Goal: Task Accomplishment & Management: Complete application form

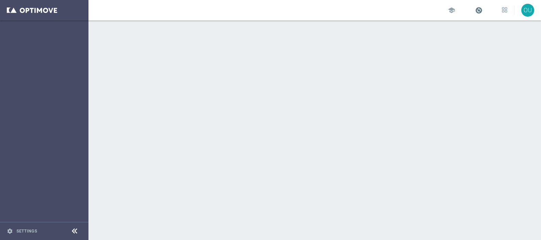
click at [477, 7] on span at bounding box center [478, 9] width 7 height 7
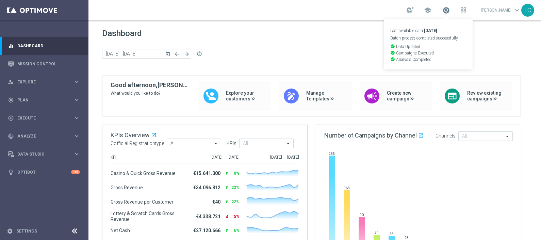
click at [446, 8] on span at bounding box center [446, 9] width 7 height 7
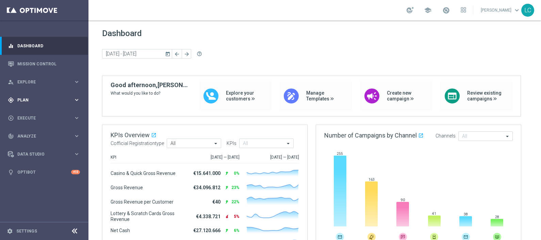
click at [17, 100] on div "gps_fixed Plan" at bounding box center [41, 100] width 66 height 6
click at [34, 114] on link "Target Groups" at bounding box center [44, 113] width 53 height 5
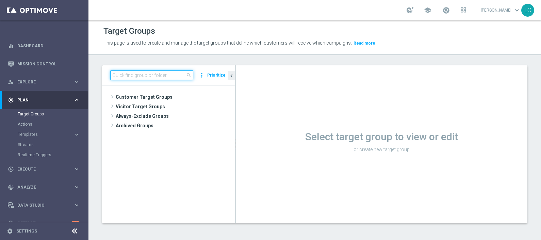
click at [169, 73] on input at bounding box center [151, 75] width 83 height 10
click at [151, 72] on input at bounding box center [151, 75] width 83 height 10
paste input "Active BETTING saldo GGR > 0 L3M TOP"
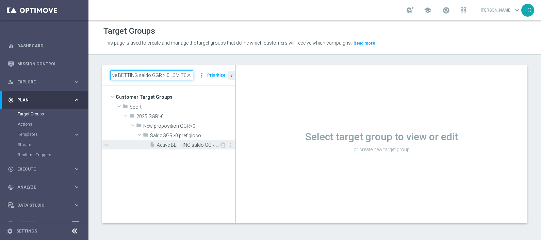
type input "Active BETTING saldo GGR > 0 L3M TOP"
click at [187, 142] on span "Active BETTING saldo GGR > 0 L3M TOP" at bounding box center [188, 145] width 63 height 6
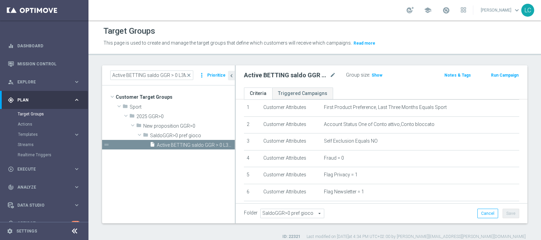
scroll to position [42, 0]
click at [378, 74] on span "Show" at bounding box center [377, 75] width 11 height 5
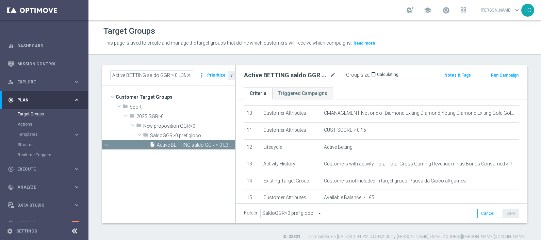
scroll to position [209, 0]
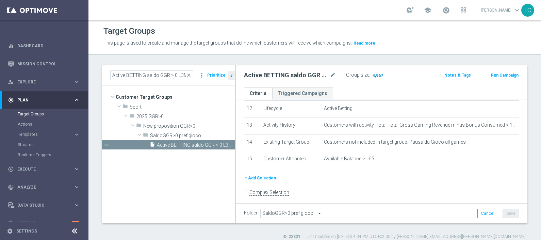
click at [376, 75] on span "4,967" at bounding box center [378, 76] width 12 height 6
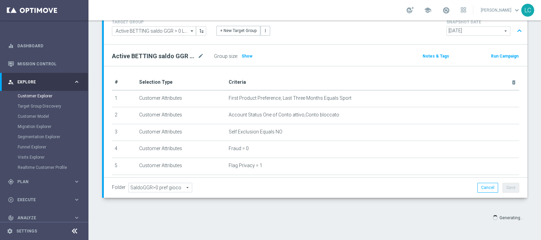
scroll to position [13, 0]
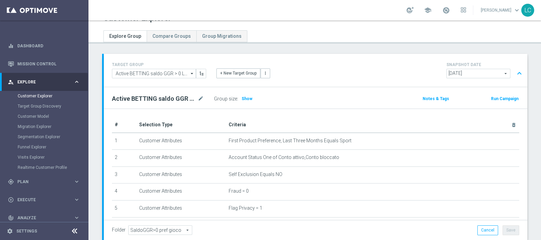
click at [515, 69] on button "expand_less" at bounding box center [520, 73] width 10 height 13
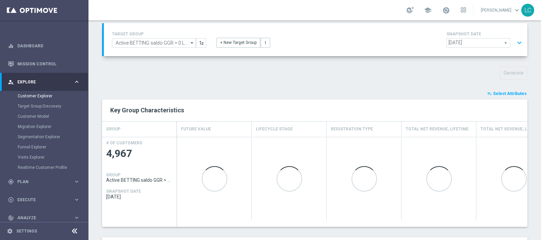
scroll to position [95, 0]
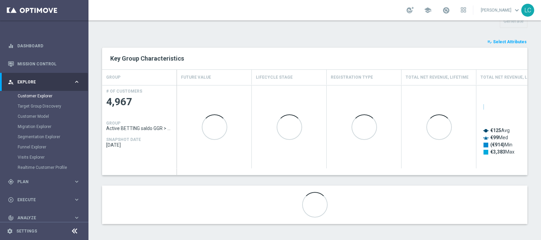
click at [507, 39] on span "Select Attributes" at bounding box center [510, 41] width 34 height 5
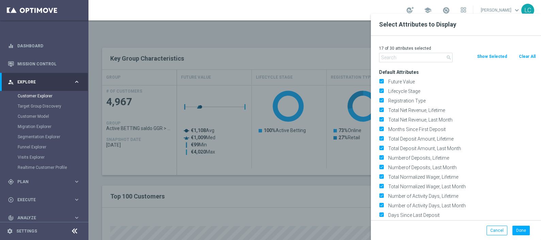
click at [528, 54] on button "Clear All" at bounding box center [528, 56] width 18 height 7
checkbox input "false"
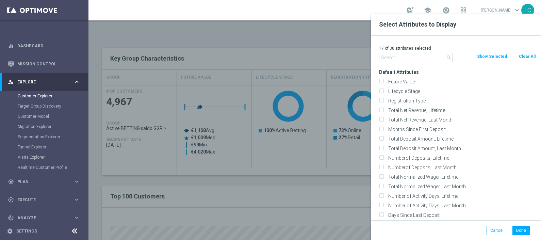
checkbox input "false"
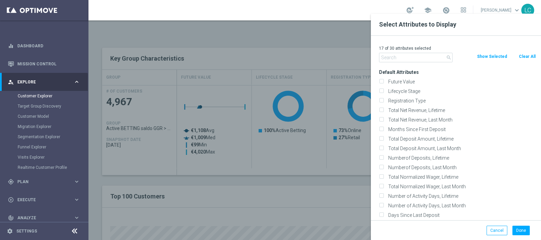
checkbox input "false"
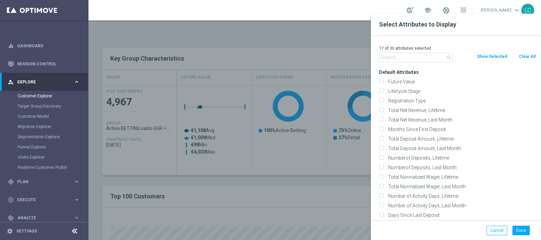
checkbox input "false"
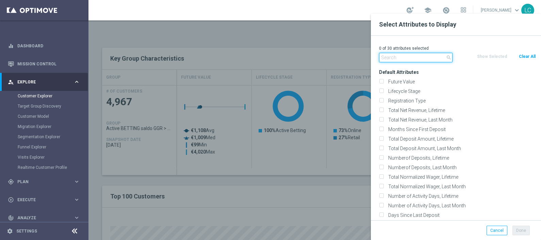
click at [429, 54] on input "text" at bounding box center [416, 58] width 74 height 10
click at [289, 20] on div "school Lorenzo Carlevale keyboard_arrow_down LC" at bounding box center [315, 10] width 453 height 20
click at [313, 37] on div at bounding box center [359, 134] width 541 height 240
click at [406, 58] on input "text" at bounding box center [416, 58] width 74 height 10
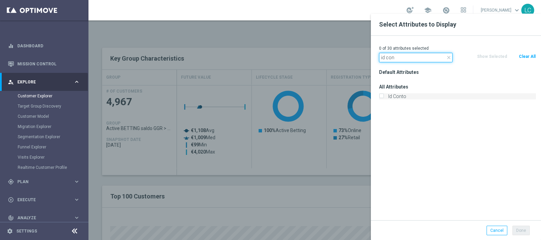
type input "id con"
click at [399, 96] on label "Id Conto" at bounding box center [461, 96] width 150 height 6
click at [384, 96] on input "Id Conto" at bounding box center [381, 97] width 4 height 4
checkbox input "true"
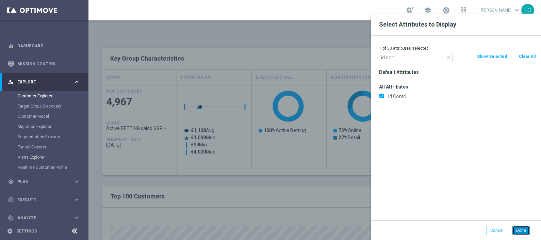
click at [523, 226] on button "Done" at bounding box center [521, 231] width 17 height 10
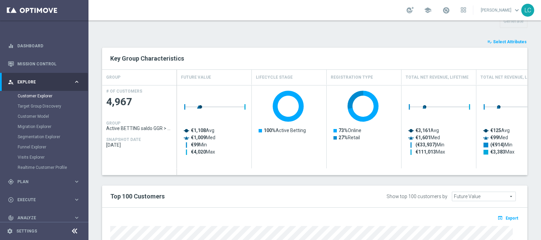
type input "Search"
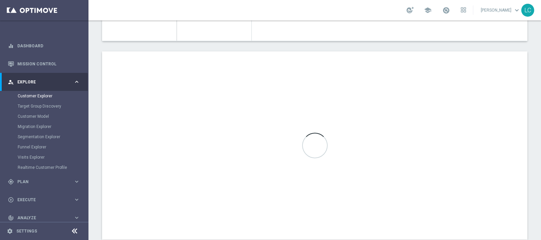
scroll to position [239, 0]
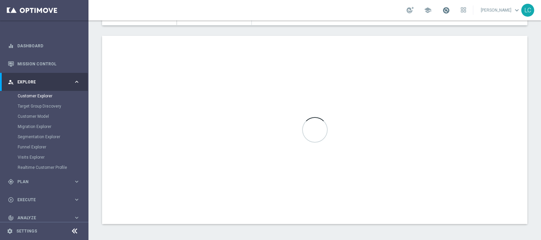
click at [446, 10] on span at bounding box center [446, 9] width 7 height 7
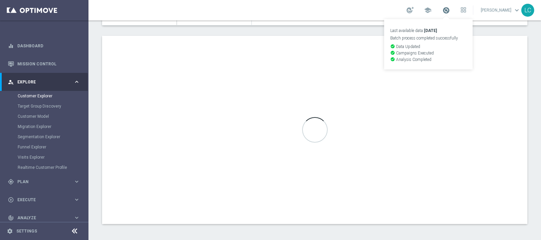
click at [446, 10] on span at bounding box center [446, 9] width 7 height 7
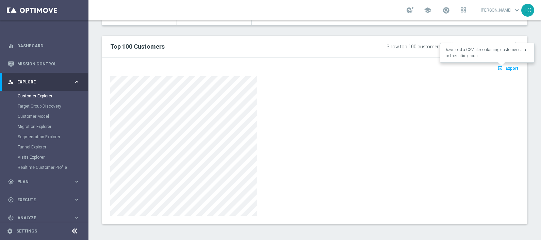
click at [506, 69] on span "Export" at bounding box center [512, 68] width 13 height 5
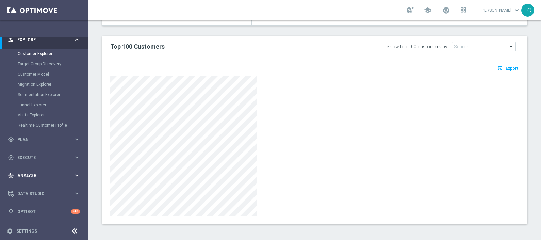
click at [39, 174] on span "Analyze" at bounding box center [45, 176] width 56 height 4
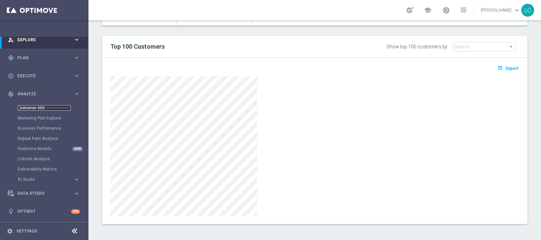
click at [29, 108] on link "Customer 360" at bounding box center [44, 107] width 53 height 5
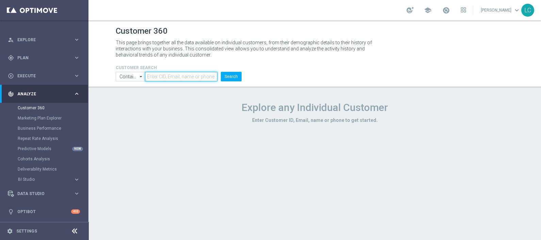
click at [152, 77] on input "text" at bounding box center [181, 77] width 73 height 10
paste input "7373403692114484"
type input "7373403692114484"
click at [238, 76] on button "Search" at bounding box center [231, 77] width 21 height 10
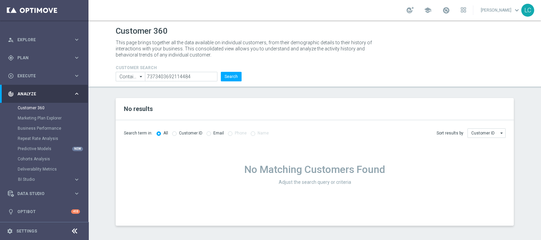
click at [179, 132] on label "Customer ID" at bounding box center [190, 133] width 23 height 5
click at [128, 78] on input "Contains" at bounding box center [130, 77] width 29 height 10
click at [130, 76] on input at bounding box center [130, 77] width 29 height 10
click at [172, 92] on div "Customer 360 This page brings together all the data available on individual cus…" at bounding box center [315, 130] width 453 height 220
type input "Contains"
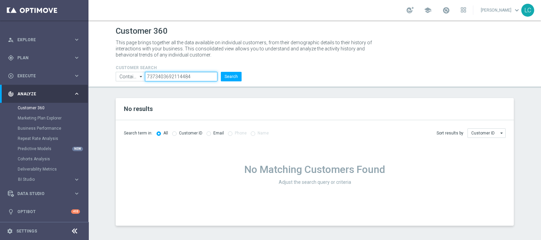
click at [181, 77] on input "7373403692114484" at bounding box center [181, 77] width 73 height 10
paste input "3147820"
type input "3147820"
click at [232, 78] on button "Search" at bounding box center [231, 77] width 21 height 10
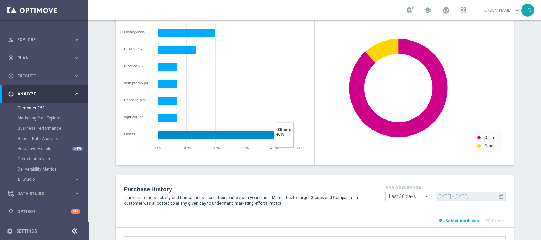
scroll to position [766, 0]
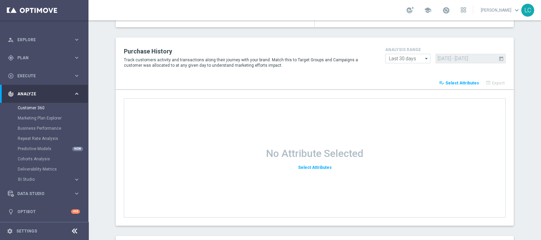
click at [464, 83] on span "Select Attributes" at bounding box center [463, 83] width 34 height 5
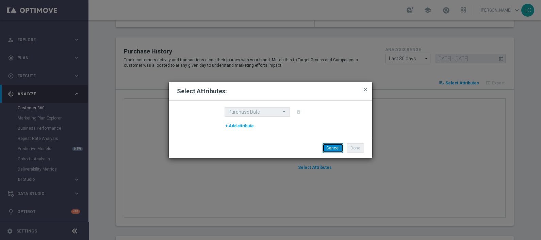
click at [334, 150] on button "Cancel" at bounding box center [333, 148] width 21 height 10
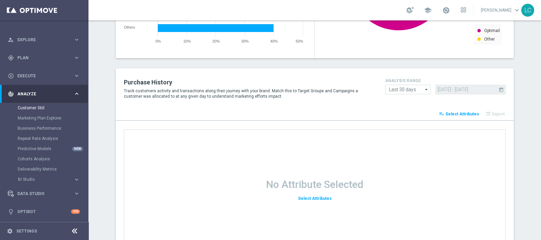
scroll to position [724, 0]
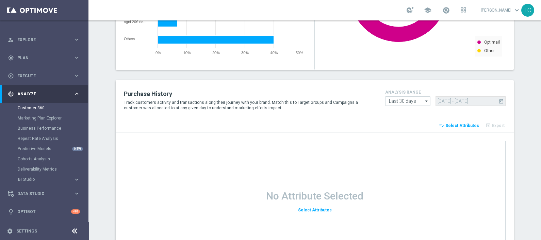
click at [461, 124] on span "Select Attributes" at bounding box center [463, 125] width 34 height 5
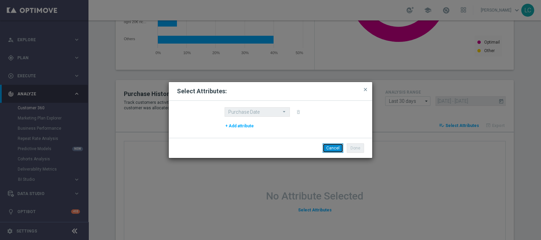
click at [333, 147] on button "Cancel" at bounding box center [333, 148] width 21 height 10
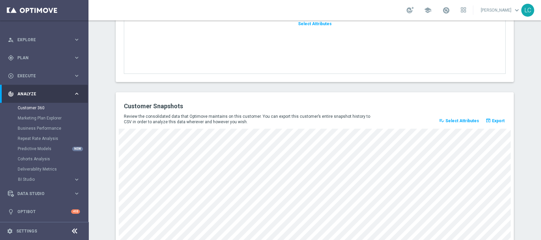
scroll to position [898, 0]
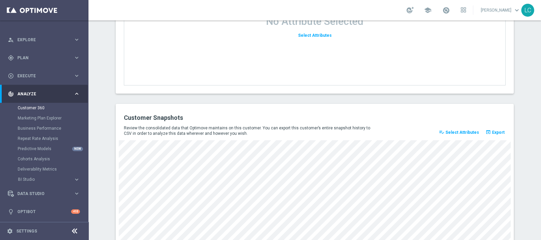
click at [453, 130] on span "Select Attributes" at bounding box center [463, 132] width 34 height 5
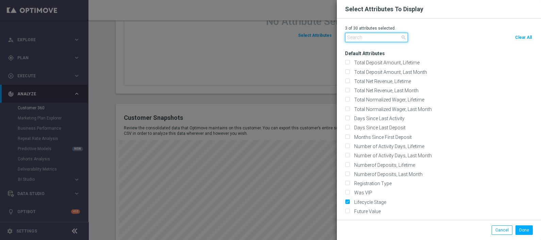
click at [364, 37] on input "text" at bounding box center [376, 38] width 63 height 10
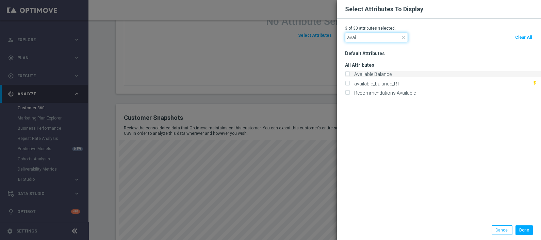
type input "avai"
click at [348, 76] on input "Available Balance" at bounding box center [347, 75] width 4 height 4
checkbox input "true"
click at [404, 37] on span "close" at bounding box center [403, 37] width 5 height 5
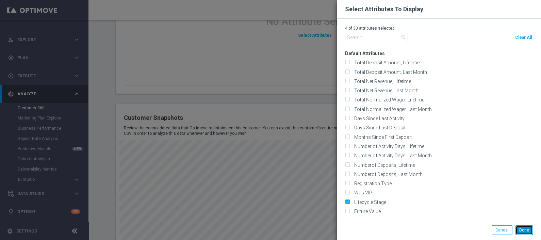
click at [528, 231] on button "Done" at bounding box center [524, 230] width 17 height 10
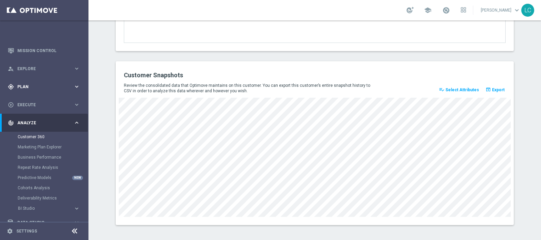
scroll to position [0, 0]
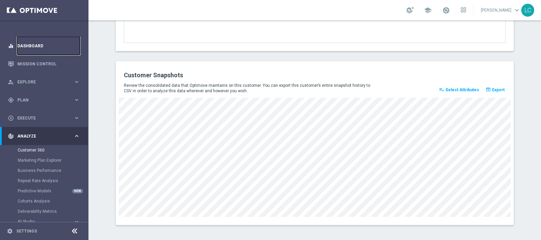
click at [35, 43] on link "Dashboard" at bounding box center [48, 46] width 63 height 18
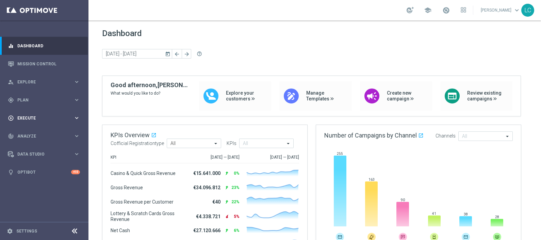
click at [45, 116] on span "Execute" at bounding box center [45, 118] width 56 height 4
click at [32, 132] on link "Campaign Builder" at bounding box center [44, 131] width 53 height 5
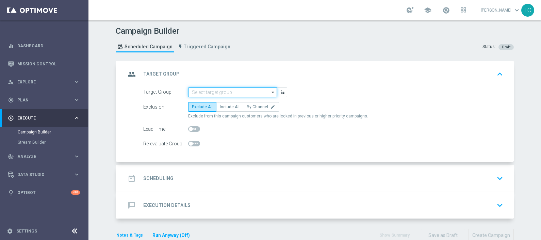
click at [189, 92] on input at bounding box center [232, 93] width 89 height 10
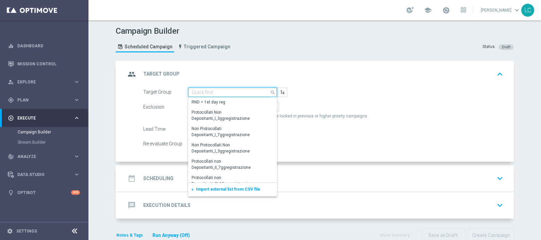
click at [219, 88] on input at bounding box center [232, 93] width 89 height 10
paste input "Active BETTING saldo GGR > 0 L3M TOP"
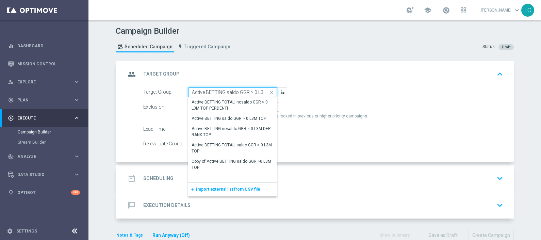
scroll to position [0, 6]
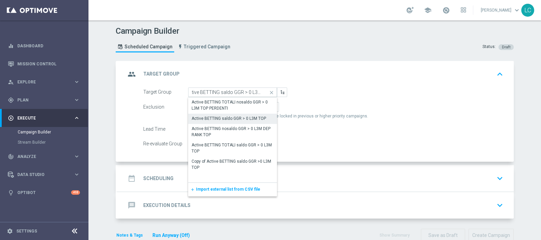
click at [228, 115] on div "Active BETTING saldo GGR > 0 L3M TOP" at bounding box center [229, 118] width 75 height 6
type input "Active BETTING saldo GGR > 0 L3M TOP"
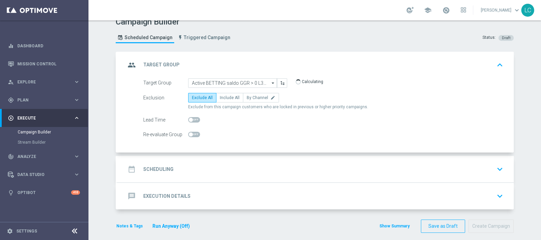
scroll to position [14, 0]
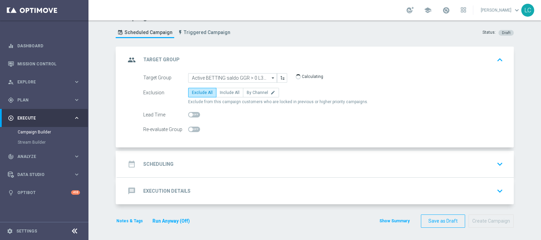
click at [255, 165] on div "date_range Scheduling keyboard_arrow_down" at bounding box center [316, 164] width 380 height 13
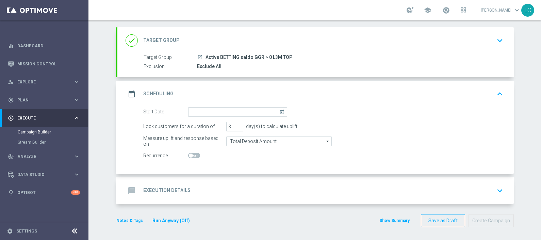
scroll to position [34, 0]
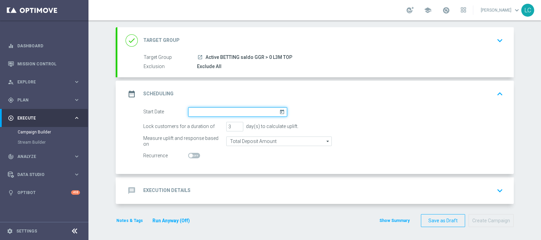
click at [212, 113] on input at bounding box center [237, 112] width 99 height 10
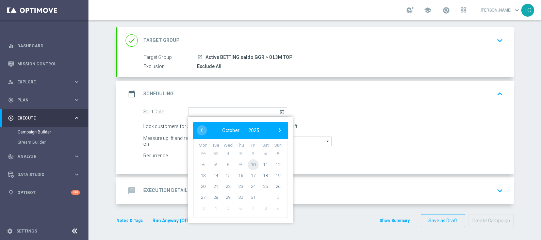
click at [248, 163] on span "10" at bounding box center [253, 164] width 11 height 11
type input "10 Oct 2025"
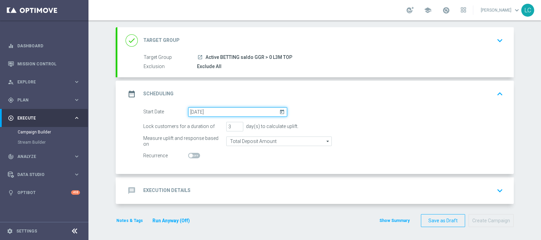
click at [235, 113] on input "10 Oct 2025" at bounding box center [237, 112] width 99 height 10
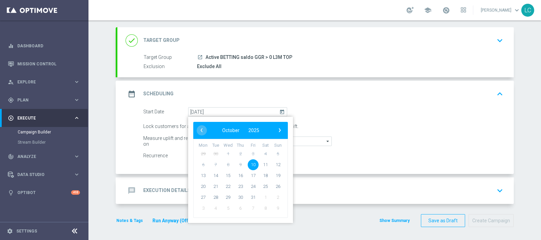
click at [248, 101] on div "date_range Scheduling keyboard_arrow_up" at bounding box center [315, 94] width 397 height 27
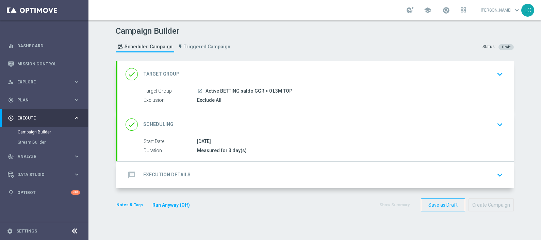
scroll to position [0, 0]
click at [229, 140] on div "10 Oct 2025" at bounding box center [349, 141] width 304 height 7
click at [267, 124] on div "done Scheduling keyboard_arrow_down" at bounding box center [316, 124] width 380 height 13
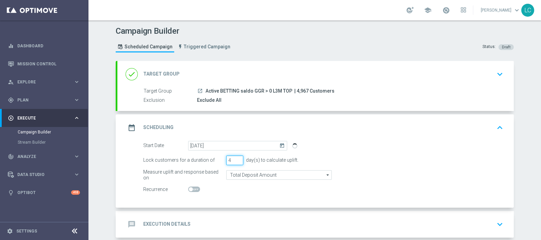
click at [237, 158] on input "4" at bounding box center [234, 161] width 17 height 10
type input "5"
click at [237, 158] on input "5" at bounding box center [234, 161] width 17 height 10
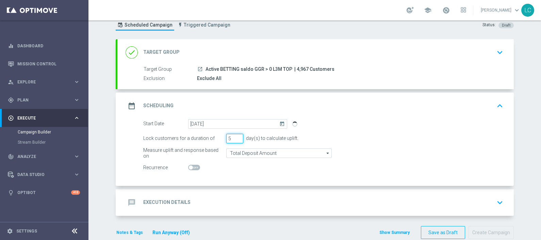
scroll to position [34, 0]
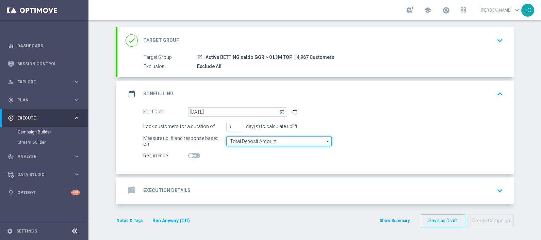
click at [273, 140] on input "Total Deposit Amount" at bounding box center [279, 142] width 106 height 10
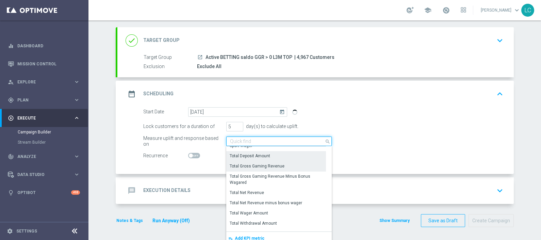
scroll to position [166, 0]
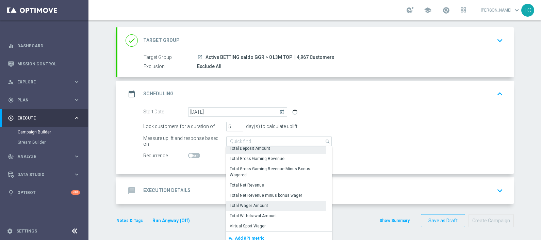
click at [252, 201] on div "Total Wager Amount" at bounding box center [276, 206] width 100 height 10
type input "Total Wager Amount"
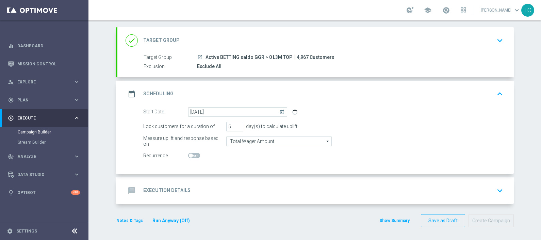
click at [259, 186] on div "message Execution Details keyboard_arrow_down" at bounding box center [316, 190] width 380 height 13
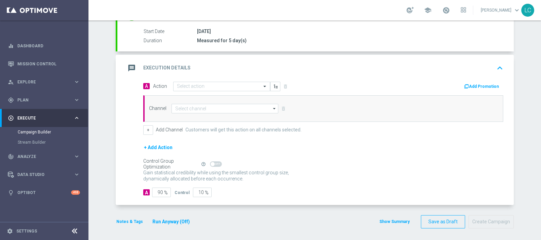
scroll to position [111, 0]
click at [209, 84] on input "text" at bounding box center [215, 86] width 76 height 6
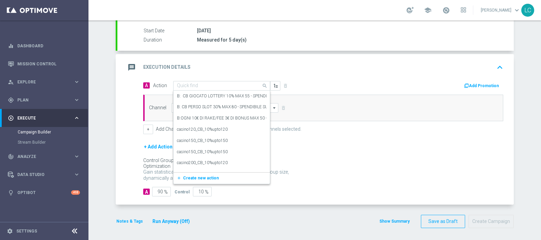
click at [199, 83] on input "text" at bounding box center [215, 86] width 76 height 6
paste input "Gioca almeno 10€ con quota e legatura di almeno 5 per cb perso 15% fino a 20€"
type input "Gioca almeno 10€ con quota e legatura di almeno 5 per cb perso 15% fino a 20€"
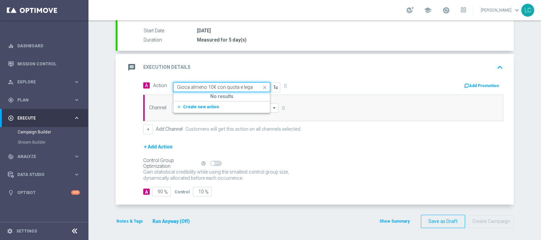
scroll to position [0, 91]
click at [199, 103] on button "add_new Create new action" at bounding box center [221, 107] width 94 height 8
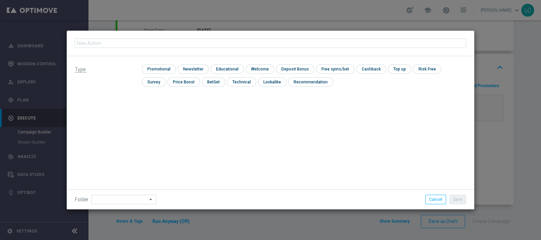
click at [192, 43] on input "text" at bounding box center [271, 43] width 392 height 10
type input "Gioca almeno 10€ con quota e legatura di almeno 5 per cb perso 15% fino a 20€ s…"
click at [168, 68] on input "checkbox" at bounding box center [158, 68] width 32 height 9
checkbox input "true"
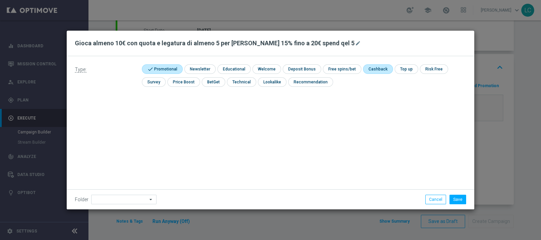
click at [369, 70] on input "checkbox" at bounding box center [377, 68] width 29 height 9
checkbox input "true"
click at [459, 196] on button "Save" at bounding box center [458, 200] width 17 height 10
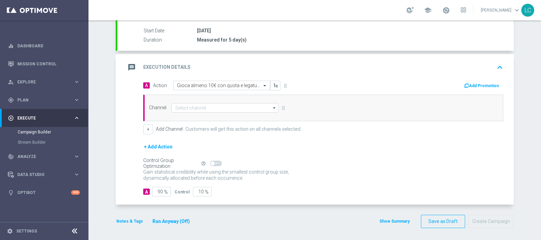
click at [129, 219] on button "Notes & Tags" at bounding box center [130, 221] width 28 height 7
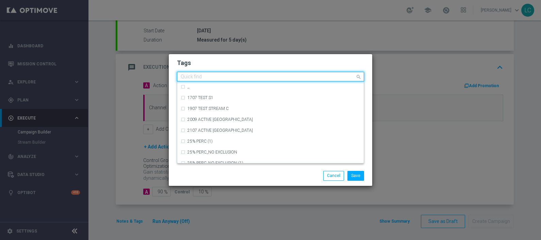
click at [197, 80] on input "text" at bounding box center [268, 77] width 175 height 6
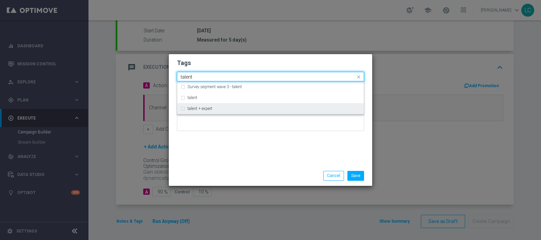
click at [208, 111] on label "talent + expert" at bounding box center [200, 109] width 25 height 4
type input "talent"
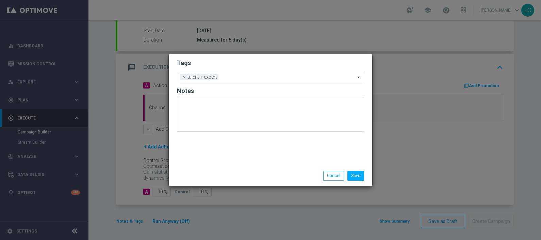
click at [253, 59] on h2 "Tags" at bounding box center [270, 63] width 187 height 8
click at [265, 77] on input "text" at bounding box center [288, 78] width 134 height 6
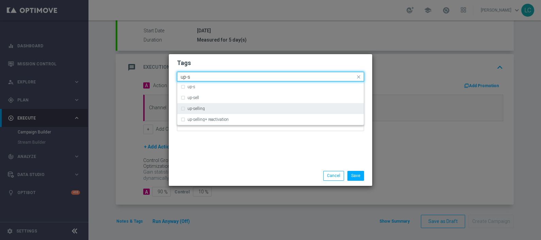
click at [240, 111] on div "up-selling" at bounding box center [271, 108] width 180 height 11
type input "up-s"
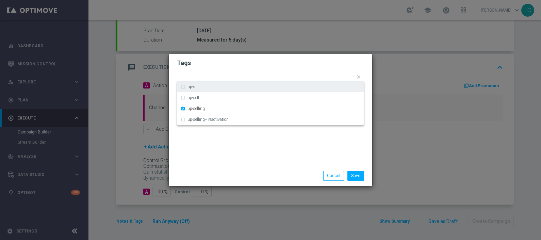
click at [252, 61] on h2 "Tags" at bounding box center [270, 63] width 187 height 8
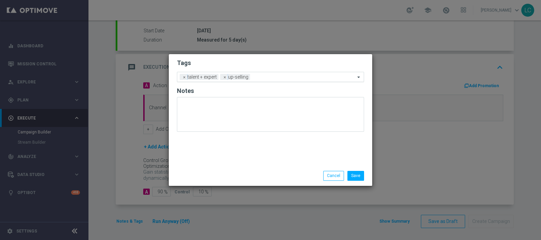
click at [265, 78] on input "text" at bounding box center [304, 78] width 102 height 6
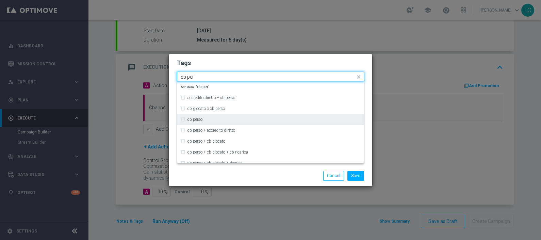
click at [231, 118] on div "cb perso" at bounding box center [274, 119] width 173 height 4
type input "cb per"
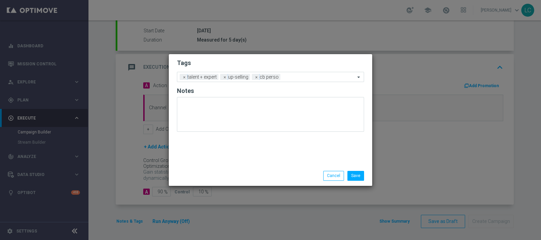
click at [249, 60] on h2 "Tags" at bounding box center [270, 63] width 187 height 8
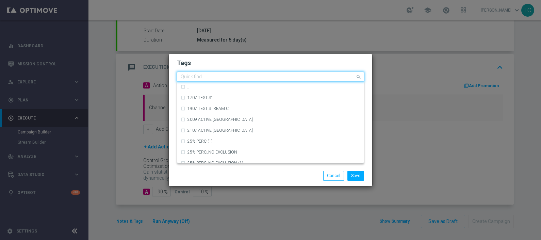
click at [311, 80] on input "text" at bounding box center [268, 77] width 175 height 6
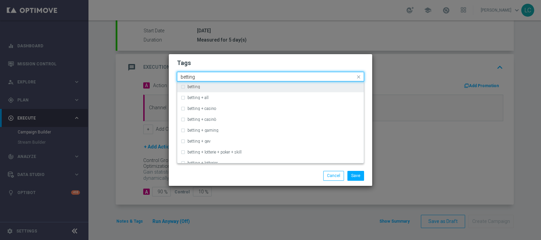
click at [296, 92] on div "betting" at bounding box center [271, 86] width 180 height 11
type input "betting"
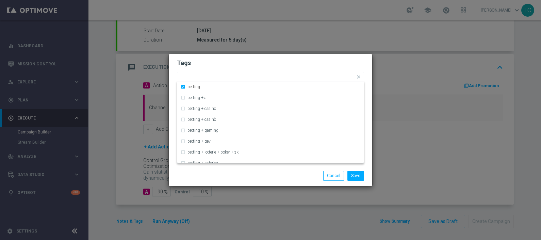
click at [322, 54] on div "Tags Quick find × talent + expert × up-selling × cb perso × betting betting bet…" at bounding box center [271, 110] width 204 height 112
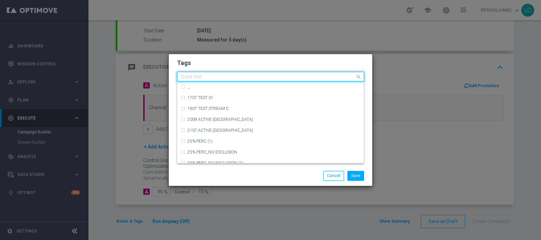
click at [328, 75] on input "text" at bounding box center [268, 77] width 175 height 6
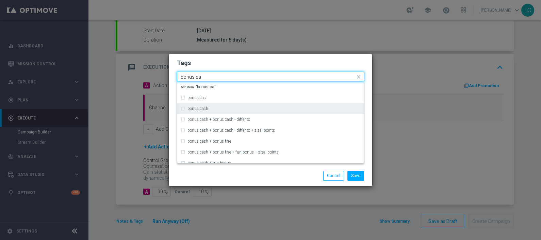
click at [242, 109] on div "bonus cash" at bounding box center [274, 109] width 173 height 4
type input "bonus ca"
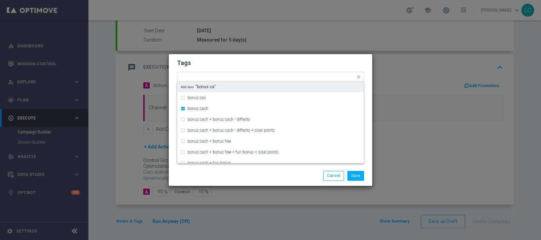
click at [262, 64] on h2 "Tags" at bounding box center [270, 63] width 187 height 8
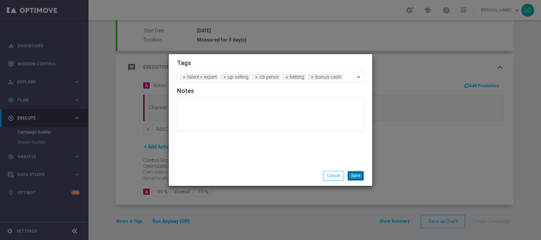
click at [360, 177] on button "Save" at bounding box center [356, 176] width 17 height 10
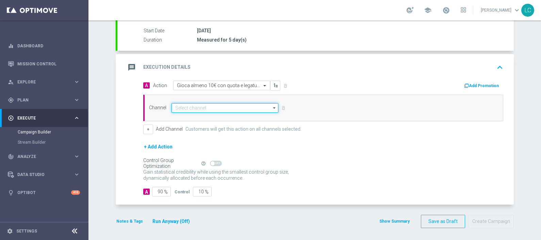
click at [210, 109] on input at bounding box center [225, 108] width 107 height 10
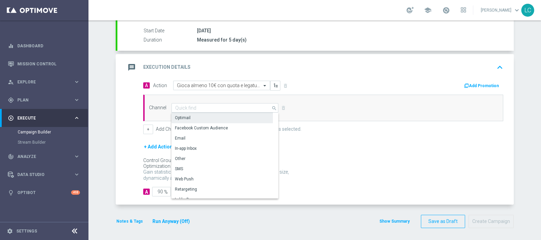
click at [203, 114] on div "Optimail" at bounding box center [222, 118] width 101 height 10
type input "Optimail"
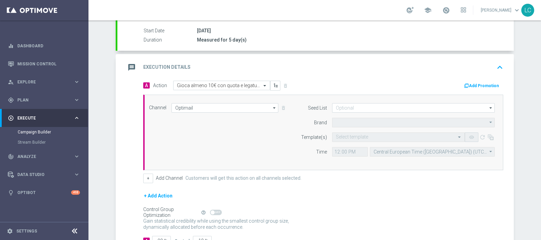
type input "Sisal Marketing"
click at [343, 134] on input "text" at bounding box center [392, 137] width 112 height 6
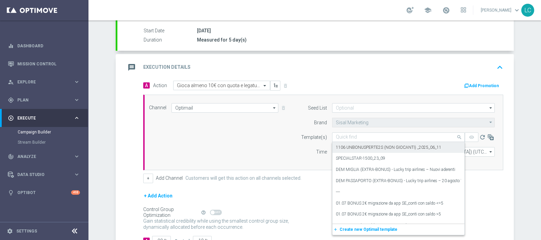
click at [369, 132] on div "Quick find" at bounding box center [398, 137] width 133 height 10
paste input "SPORT1010"
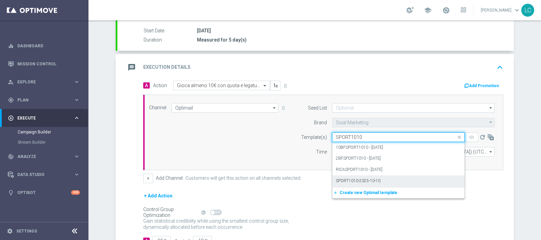
click at [371, 178] on label "SPORT1010-2025-10-10" at bounding box center [358, 181] width 45 height 6
type input "SPORT1010"
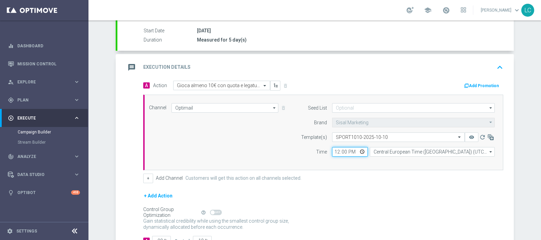
click at [334, 149] on input "12:00" at bounding box center [350, 152] width 36 height 10
type input "16:00"
click at [307, 156] on div "Seed List arrow_drop_down Drag here to set row groups Drag here to set column l…" at bounding box center [396, 132] width 208 height 59
click at [492, 85] on button "Add Promotion" at bounding box center [483, 85] width 38 height 7
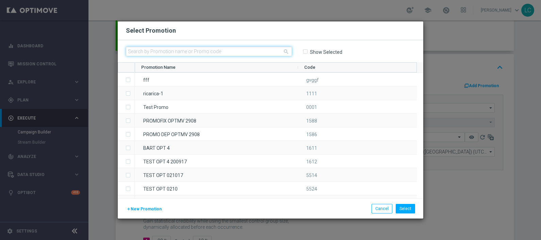
click at [158, 48] on input "text" at bounding box center [209, 52] width 166 height 10
paste input "SPORT1010"
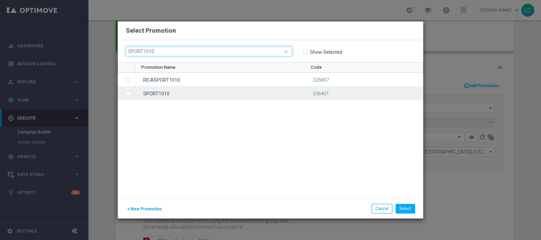
type input "SPORT1010"
click at [148, 93] on div "SPORT1010" at bounding box center [220, 92] width 170 height 13
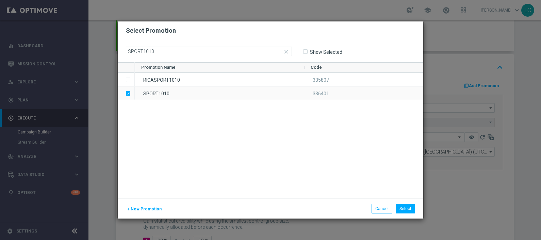
click at [208, 25] on div "Select Promotion" at bounding box center [271, 30] width 306 height 19
click at [409, 208] on button "Select" at bounding box center [405, 209] width 19 height 10
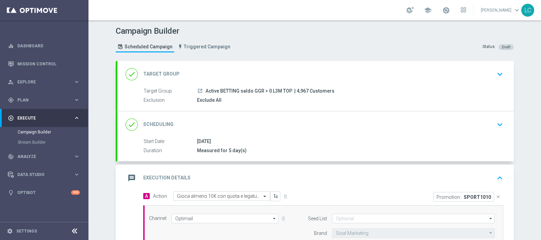
click at [495, 125] on icon "keyboard_arrow_down" at bounding box center [500, 125] width 10 height 10
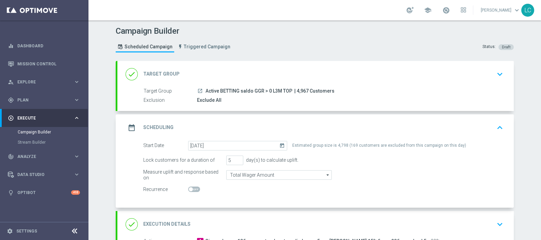
click at [496, 126] on icon "keyboard_arrow_up" at bounding box center [500, 128] width 10 height 10
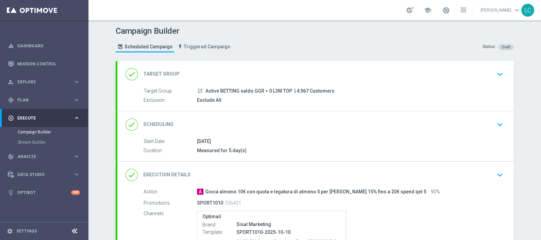
click at [499, 71] on icon "keyboard_arrow_down" at bounding box center [500, 74] width 10 height 10
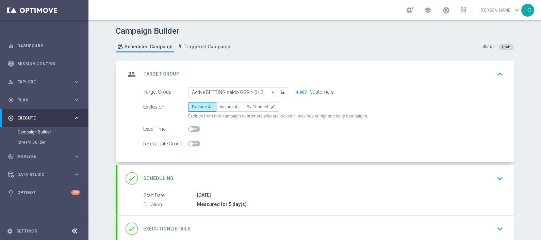
click at [498, 72] on icon "keyboard_arrow_up" at bounding box center [500, 74] width 10 height 10
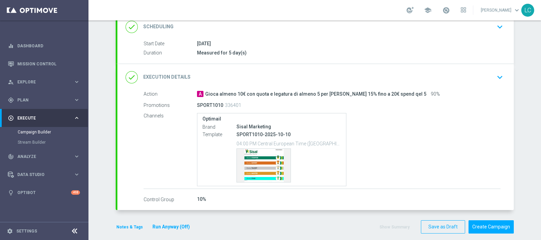
scroll to position [104, 0]
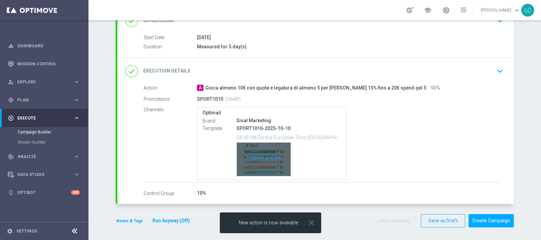
click at [259, 155] on div "Template preview" at bounding box center [264, 159] width 54 height 33
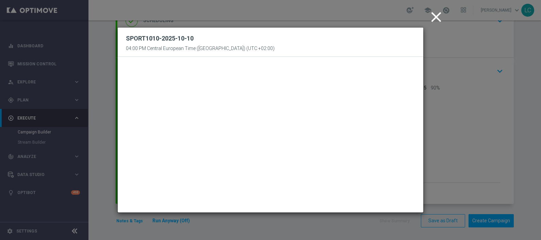
click at [431, 15] on icon "close" at bounding box center [436, 17] width 17 height 17
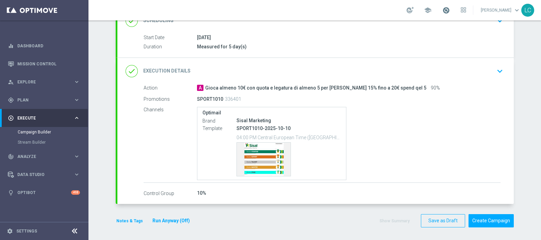
click at [444, 13] on span at bounding box center [446, 9] width 7 height 7
click at [485, 220] on button "Create Campaign" at bounding box center [491, 220] width 45 height 13
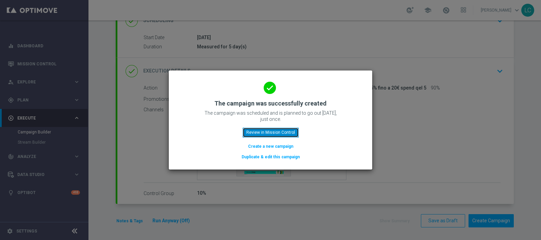
click at [273, 131] on button "Review in Mission Control" at bounding box center [271, 133] width 56 height 10
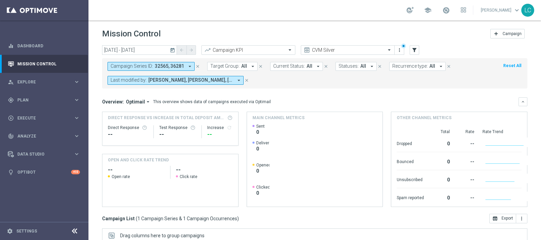
scroll to position [114, 0]
click at [180, 65] on icon "close" at bounding box center [182, 66] width 5 height 5
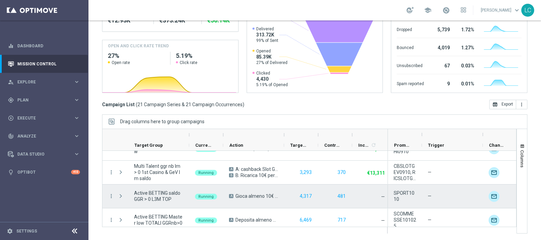
scroll to position [424, 0]
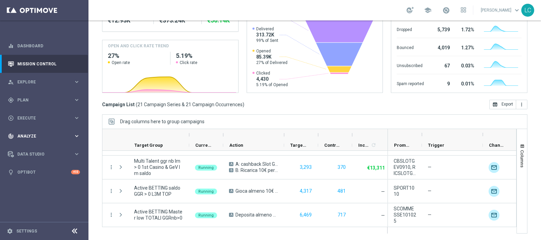
click at [34, 131] on div "track_changes Analyze keyboard_arrow_right" at bounding box center [44, 136] width 88 height 18
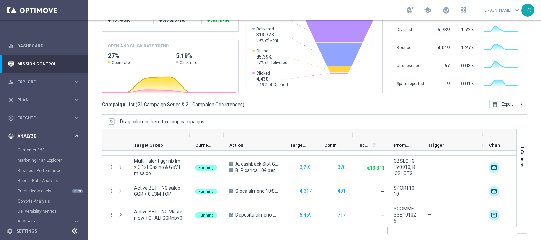
click at [32, 134] on span "Analyze" at bounding box center [45, 136] width 56 height 4
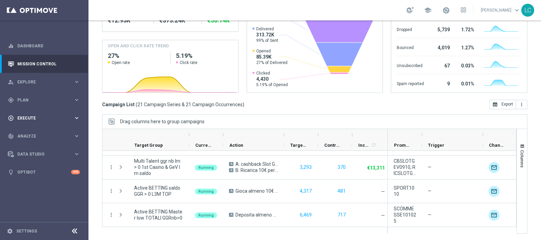
click at [32, 121] on div "play_circle_outline Execute" at bounding box center [41, 118] width 66 height 6
click at [37, 131] on link "Campaign Builder" at bounding box center [44, 131] width 53 height 5
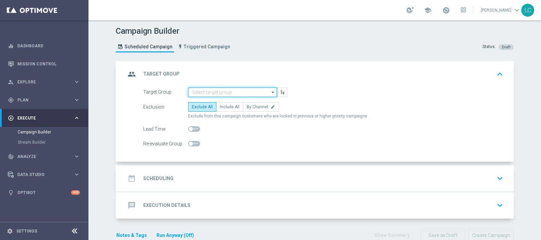
click at [211, 92] on input at bounding box center [232, 93] width 89 height 10
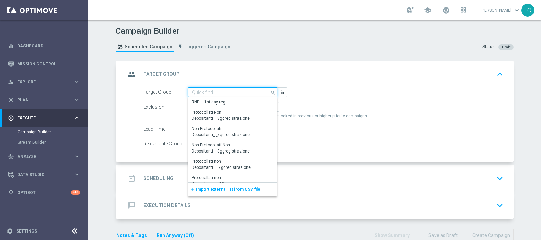
paste input "Active BETTING nosaldo GGRnb > 25 L2W mode H-M TOP"
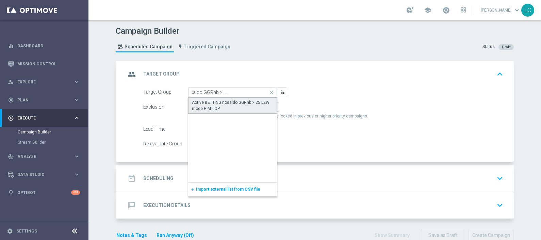
click at [244, 100] on div "Active BETTING nosaldo GGRnb > 25 L2W mode H-M TOP" at bounding box center [232, 105] width 81 height 12
type input "Active BETTING nosaldo GGRnb > 25 L2W mode H-M TOP"
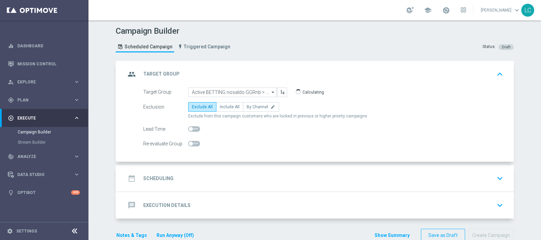
scroll to position [14, 0]
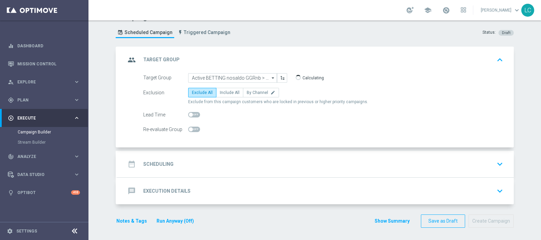
click at [247, 160] on div "date_range Scheduling keyboard_arrow_down" at bounding box center [316, 164] width 380 height 13
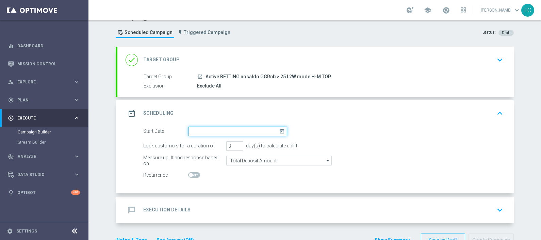
click at [234, 128] on input at bounding box center [237, 132] width 99 height 10
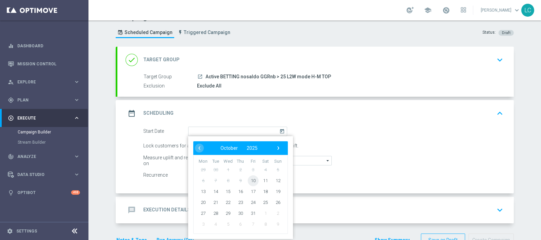
click at [252, 182] on span "10" at bounding box center [253, 180] width 11 height 11
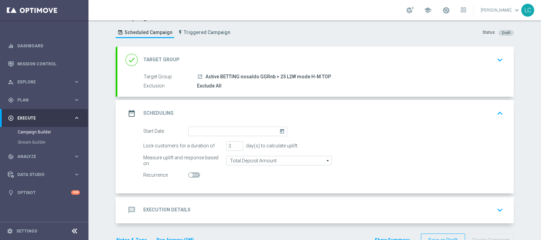
type input "10 Oct 2025"
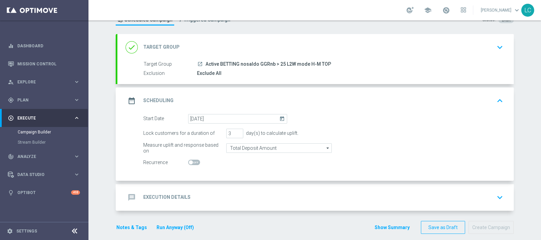
scroll to position [34, 0]
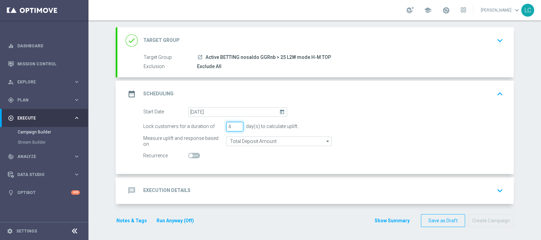
click at [235, 123] on input "4" at bounding box center [234, 127] width 17 height 10
type input "5"
click at [235, 123] on input "5" at bounding box center [234, 127] width 17 height 10
click at [233, 184] on div "message Execution Details keyboard_arrow_down" at bounding box center [316, 190] width 380 height 13
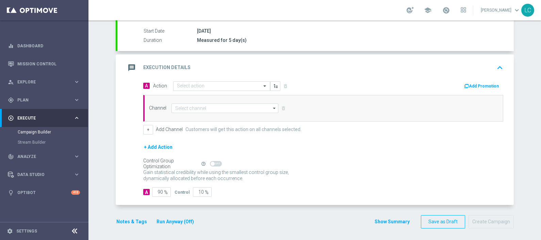
scroll to position [111, 0]
click at [204, 81] on div "Select action" at bounding box center [221, 86] width 97 height 10
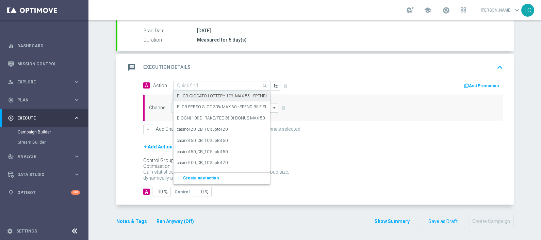
click at [219, 84] on input "text" at bounding box center [215, 86] width 76 height 6
paste input "Deposita almeno 30 per ricevere 2€ freebet , deposita almeno 60€per ricevere 5€…"
type input "Deposita almeno 30 per ricevere 2€ freebet , deposita almeno 60€per ricevere 5€…"
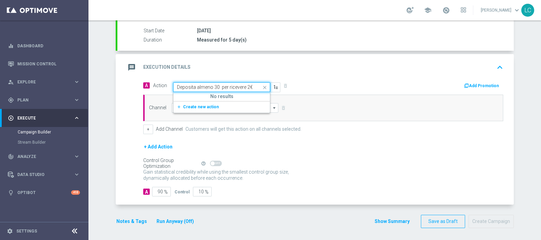
scroll to position [0, 203]
click at [198, 106] on span "Create new action" at bounding box center [201, 107] width 36 height 5
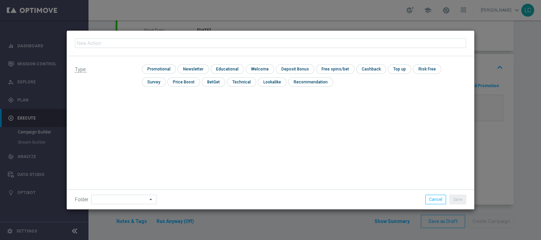
click at [205, 48] on fieldset at bounding box center [271, 43] width 392 height 12
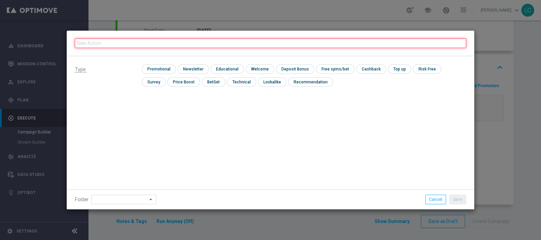
click at [207, 42] on input "text" at bounding box center [271, 43] width 392 height 10
paste input "Deposita almeno 30 per ricevere 2€ freebet , deposita almeno 60€per ricevere 5€…"
type input "Deposita almeno 30 per ricevere 2€ freebet , deposita almeno 60€per ricevere 5€…"
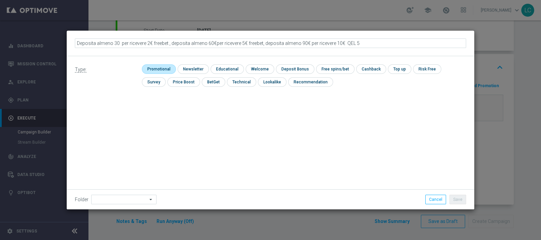
click at [167, 72] on input "checkbox" at bounding box center [158, 68] width 32 height 9
checkbox input "true"
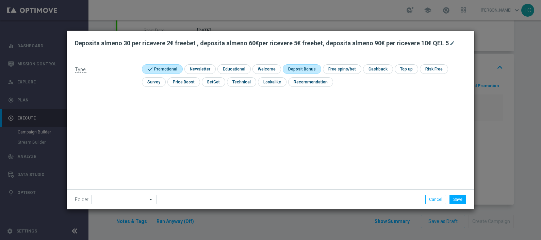
click at [303, 72] on input "checkbox" at bounding box center [301, 68] width 36 height 9
checkbox input "true"
click at [465, 199] on button "Save" at bounding box center [458, 200] width 17 height 10
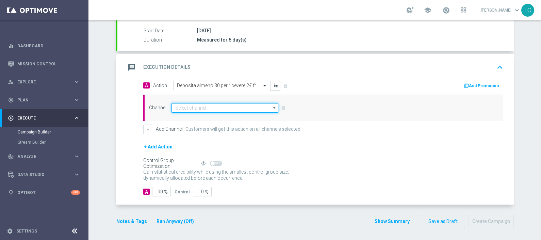
click at [206, 105] on input at bounding box center [225, 108] width 107 height 10
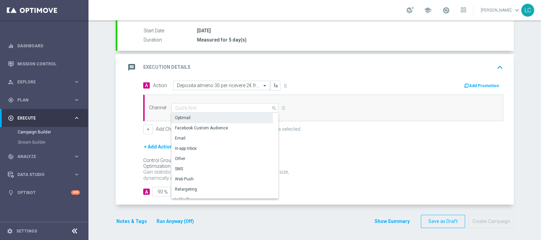
click at [187, 117] on div "Optimail" at bounding box center [222, 118] width 101 height 10
type input "Optimail"
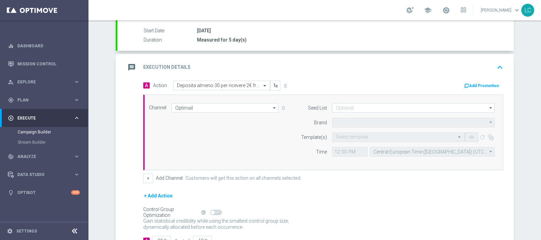
type input "Sisal Marketing"
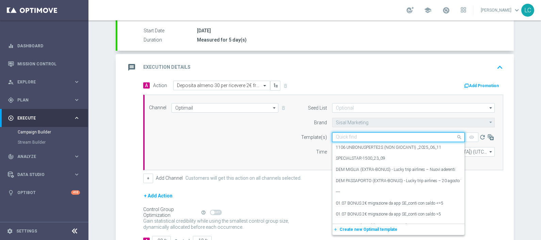
click at [339, 134] on input "text" at bounding box center [392, 137] width 112 height 6
click at [367, 132] on div "Quick find" at bounding box center [398, 137] width 133 height 10
paste input "SPORTDEP1010"
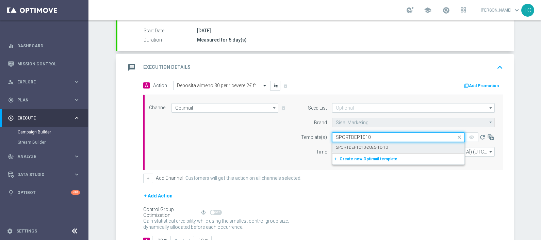
click at [363, 145] on label "SPORTDEP1010-2025-10-10" at bounding box center [362, 148] width 52 height 6
type input "SPORTDEP1010"
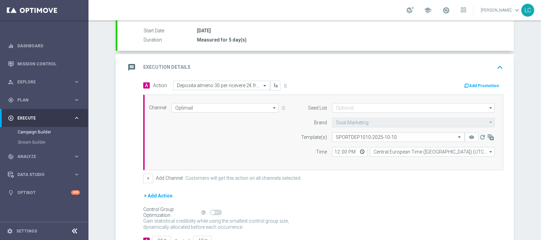
click at [478, 82] on button "Add Promotion" at bounding box center [483, 85] width 38 height 7
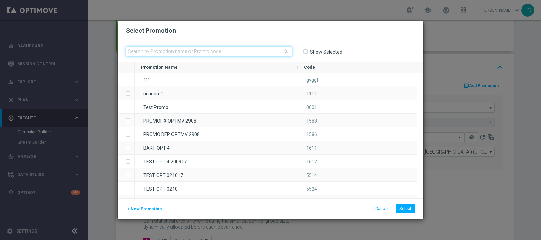
click at [240, 53] on input "text" at bounding box center [209, 52] width 166 height 10
paste input "SPORTDEP1010"
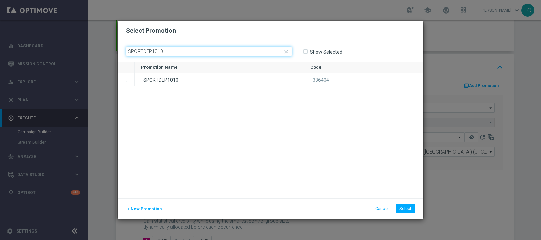
type input "SPORTDEP1010"
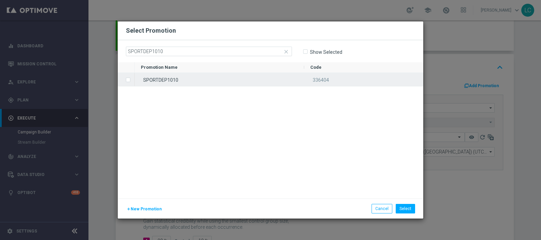
click at [209, 79] on div "SPORTDEP1010" at bounding box center [220, 79] width 170 height 13
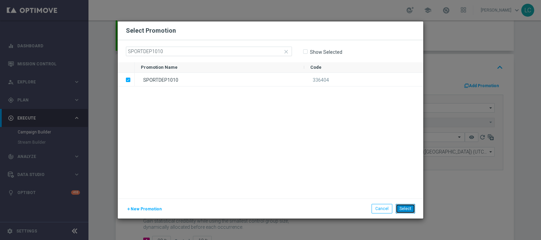
click at [407, 208] on button "Select" at bounding box center [405, 209] width 19 height 10
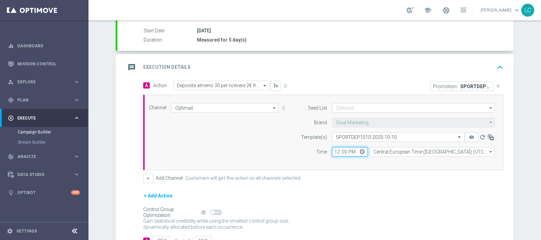
click at [332, 150] on input "12:00" at bounding box center [350, 152] width 36 height 10
type input "16:00"
click at [267, 155] on div "Channel Optimail Optimail arrow_drop_down Drag here to set row groups Drag here…" at bounding box center [322, 132] width 356 height 59
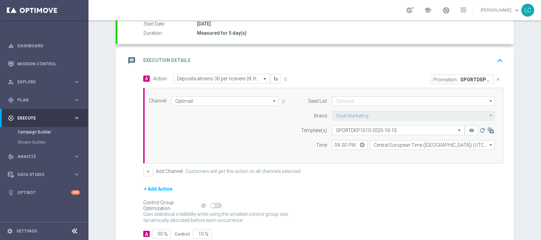
click at [496, 56] on icon "keyboard_arrow_up" at bounding box center [500, 61] width 10 height 10
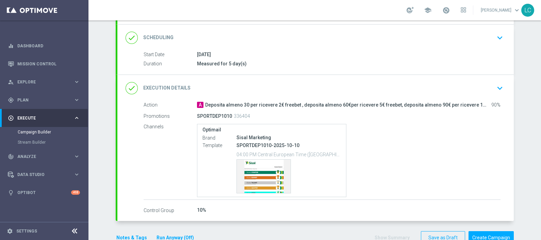
scroll to position [75, 0]
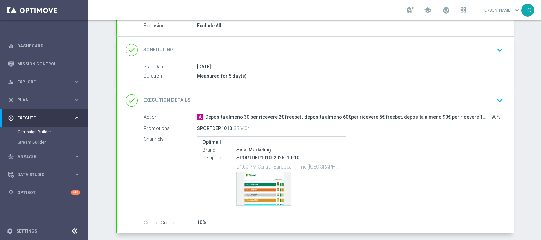
click at [497, 50] on icon "keyboard_arrow_down" at bounding box center [500, 50] width 10 height 10
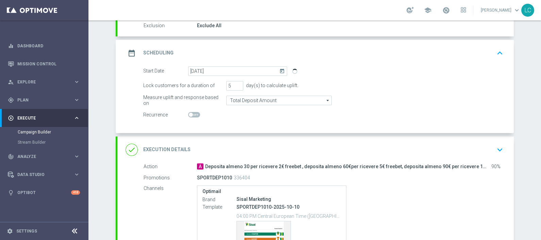
click at [497, 50] on icon "keyboard_arrow_up" at bounding box center [500, 53] width 10 height 10
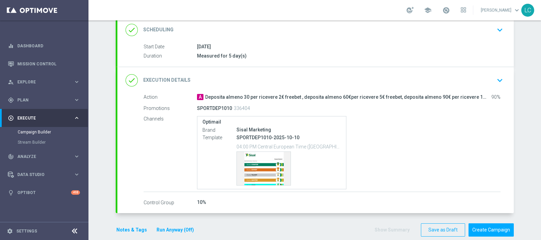
scroll to position [104, 0]
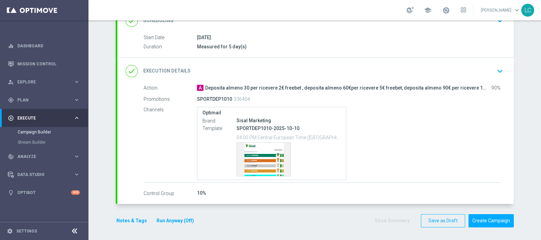
click at [130, 222] on button "Notes & Tags" at bounding box center [132, 221] width 32 height 9
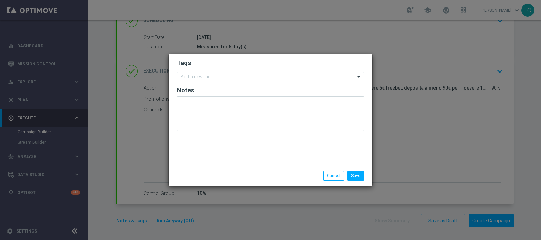
click at [259, 69] on form "Tags Add a new tag Notes" at bounding box center [270, 96] width 187 height 79
click at [258, 74] on input "text" at bounding box center [268, 77] width 175 height 6
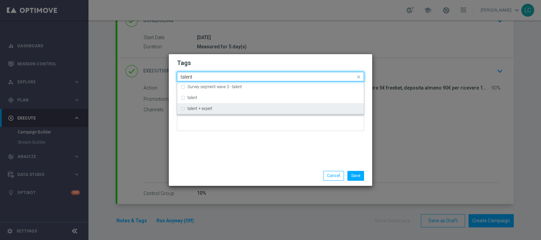
click at [225, 109] on div "talent + expert" at bounding box center [274, 109] width 173 height 4
type input "talent"
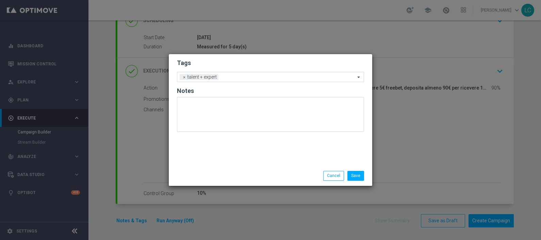
click at [239, 64] on h2 "Tags" at bounding box center [270, 63] width 187 height 8
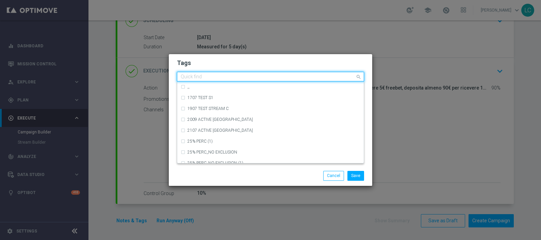
click at [247, 77] on input "text" at bounding box center [268, 77] width 175 height 6
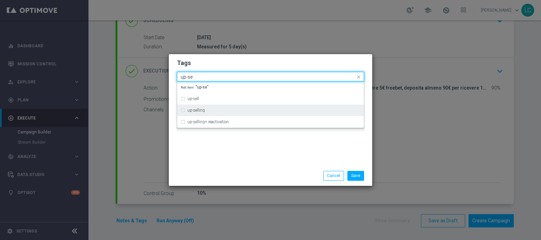
click at [225, 111] on div "up-selling" at bounding box center [274, 110] width 173 height 4
type input "up-se"
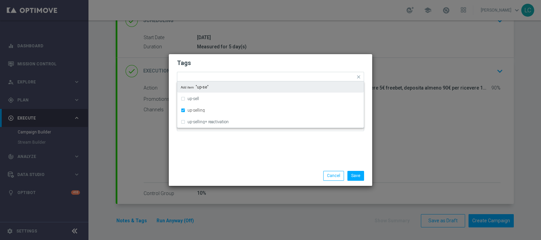
click at [254, 62] on h2 "Tags" at bounding box center [270, 63] width 187 height 8
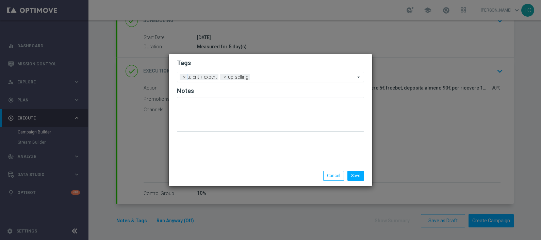
click at [258, 77] on input "text" at bounding box center [304, 78] width 102 height 6
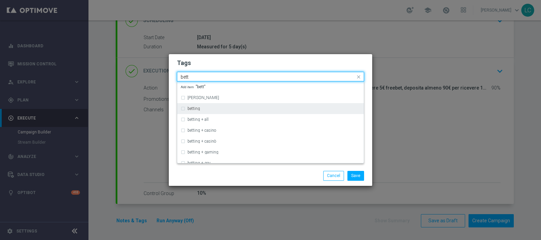
click at [238, 106] on div "betting" at bounding box center [271, 108] width 180 height 11
type input "bett"
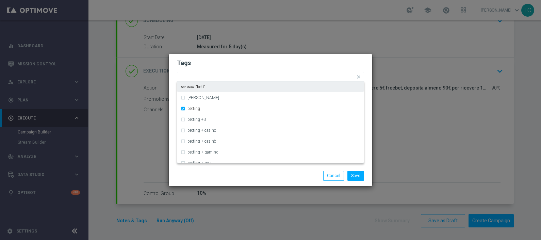
click at [260, 63] on h2 "Tags" at bounding box center [270, 63] width 187 height 8
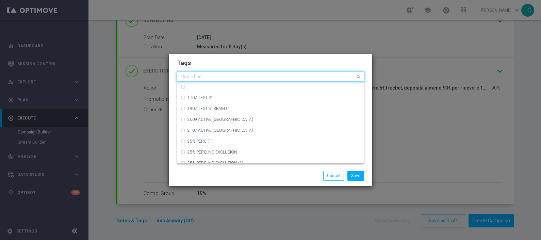
click at [297, 76] on input "text" at bounding box center [268, 77] width 175 height 6
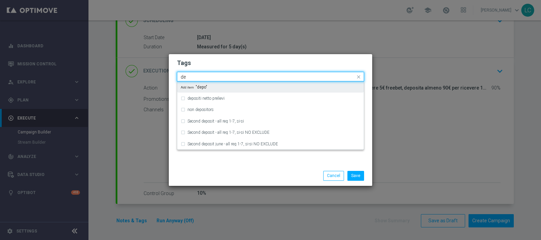
type input "d"
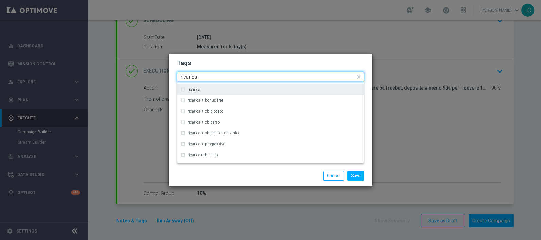
scroll to position [213, 0]
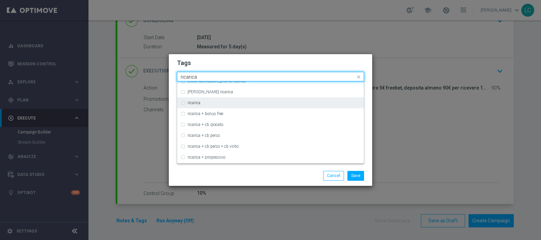
click at [209, 106] on div "ricarica" at bounding box center [271, 102] width 180 height 11
type input "ricarica"
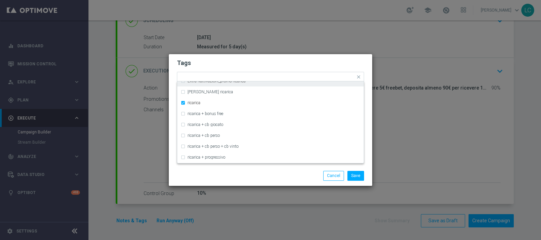
click at [247, 64] on h2 "Tags" at bounding box center [270, 63] width 187 height 8
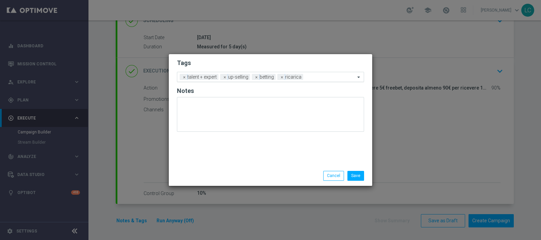
click at [317, 77] on input "text" at bounding box center [330, 78] width 49 height 6
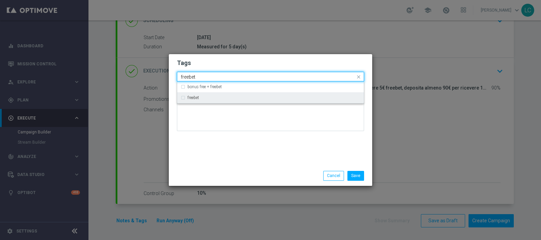
click at [281, 96] on div "freebet" at bounding box center [274, 98] width 173 height 4
type input "freebet"
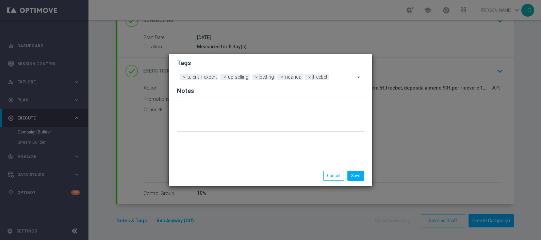
click at [301, 61] on h2 "Tags" at bounding box center [270, 63] width 187 height 8
click at [352, 174] on button "Save" at bounding box center [356, 176] width 17 height 10
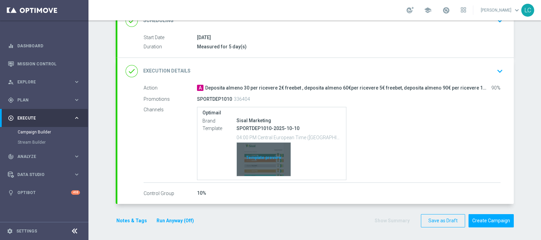
click at [265, 159] on div "Template preview" at bounding box center [264, 159] width 54 height 33
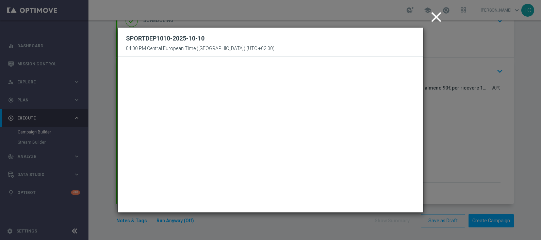
click at [439, 19] on icon "close" at bounding box center [436, 17] width 17 height 17
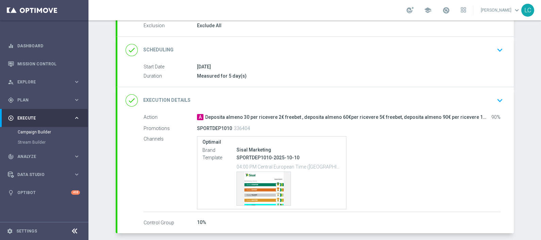
scroll to position [61, 0]
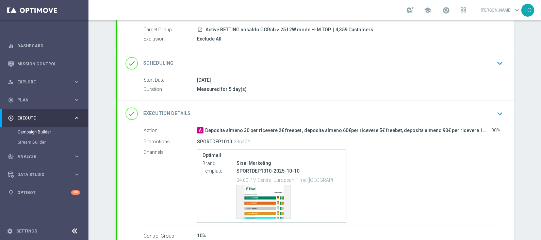
click at [501, 63] on icon "keyboard_arrow_down" at bounding box center [500, 63] width 10 height 10
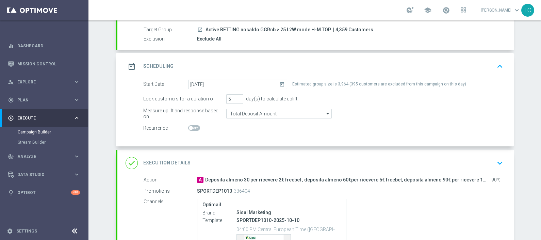
click at [496, 64] on icon "keyboard_arrow_up" at bounding box center [500, 66] width 10 height 10
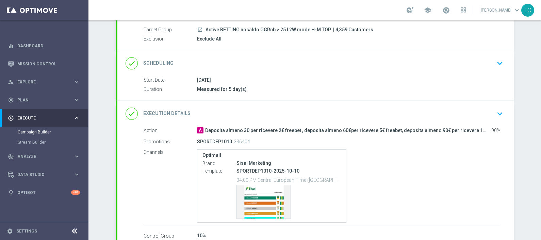
click at [497, 60] on icon "keyboard_arrow_down" at bounding box center [500, 63] width 10 height 10
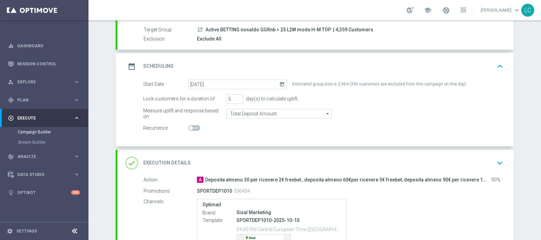
click at [496, 61] on icon "keyboard_arrow_up" at bounding box center [500, 66] width 10 height 10
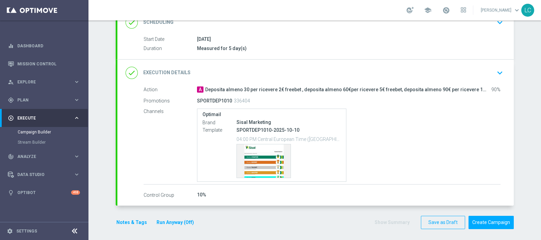
scroll to position [104, 0]
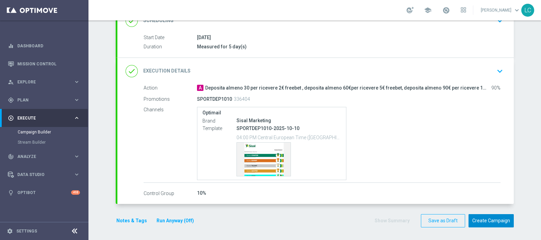
click at [492, 220] on button "Create Campaign" at bounding box center [491, 220] width 45 height 13
click at [264, 155] on div at bounding box center [263, 120] width 541 height 240
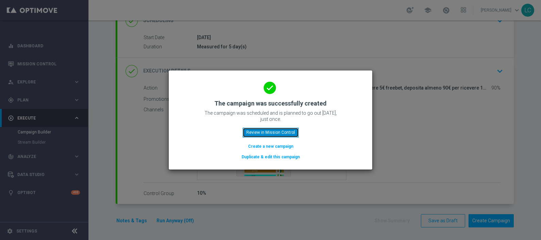
click at [272, 133] on button "Review in Mission Control" at bounding box center [271, 133] width 56 height 10
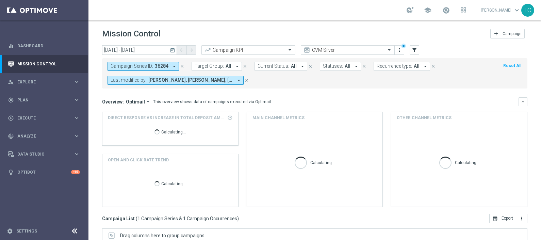
scroll to position [114, 0]
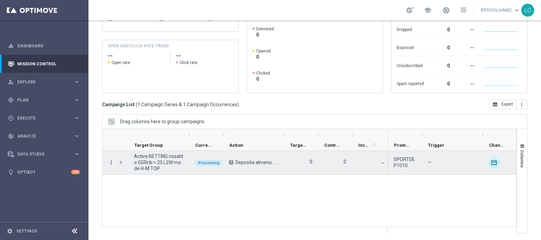
click at [110, 163] on icon "more_vert" at bounding box center [111, 162] width 6 height 6
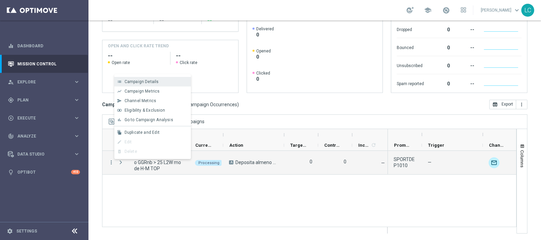
click at [149, 83] on span "Campaign Details" at bounding box center [142, 81] width 34 height 5
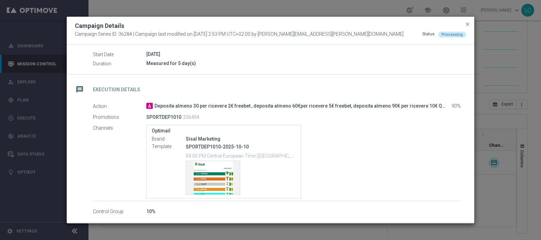
scroll to position [101, 0]
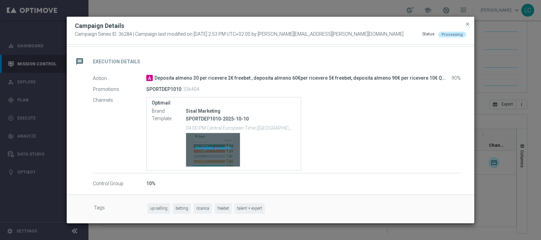
click at [199, 151] on div "Template preview" at bounding box center [213, 149] width 54 height 33
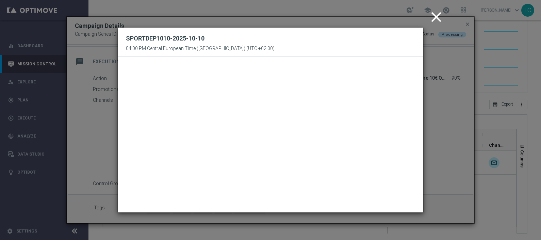
click at [433, 14] on icon "close" at bounding box center [436, 17] width 17 height 17
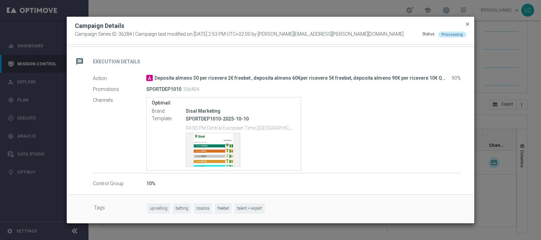
click at [467, 23] on span "close" at bounding box center [467, 23] width 5 height 5
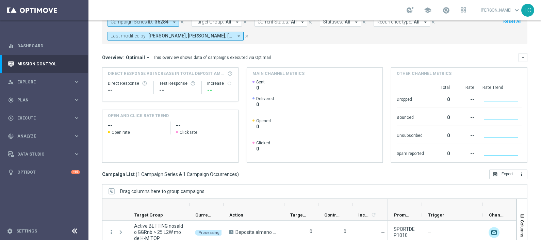
scroll to position [0, 0]
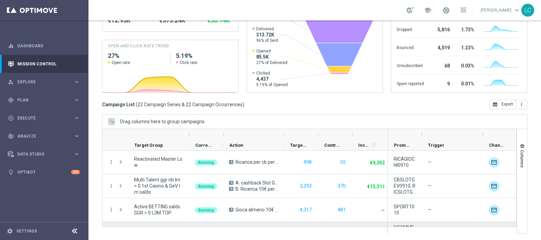
scroll to position [448, 0]
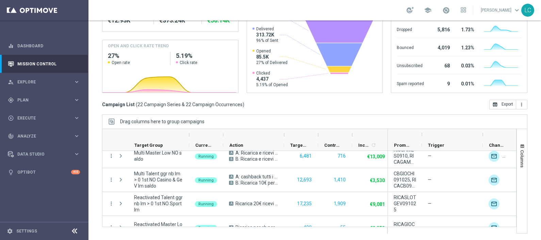
scroll to position [448, 0]
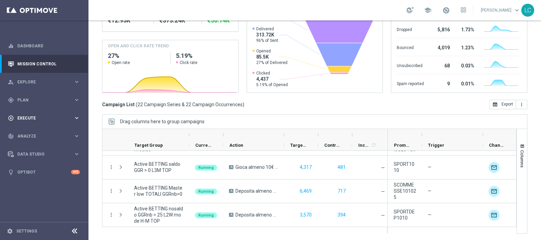
click at [31, 111] on div "play_circle_outline Execute keyboard_arrow_right" at bounding box center [44, 118] width 88 height 18
click at [43, 131] on link "Campaign Builder" at bounding box center [44, 131] width 53 height 5
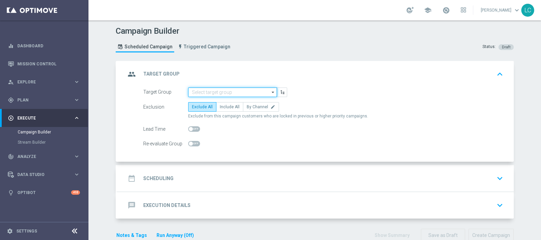
click at [233, 92] on input at bounding box center [232, 93] width 89 height 10
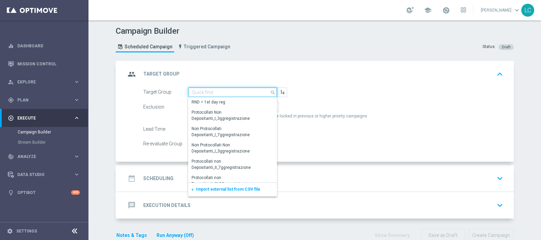
click at [209, 88] on input at bounding box center [232, 93] width 89 height 10
paste input "Active BETTING TOTALI nosaldo GGRnb > 50 L2W Mode L"
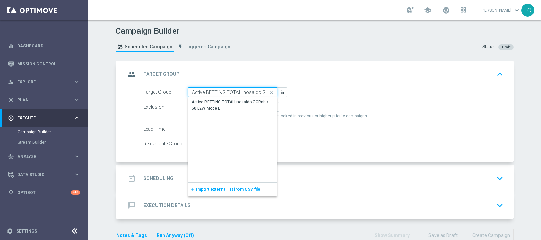
scroll to position [0, 42]
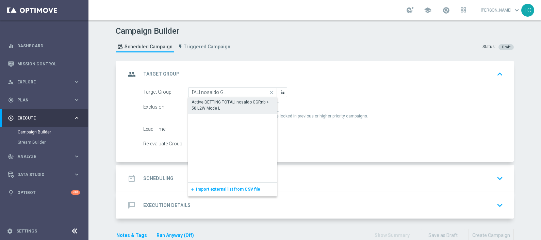
click at [228, 100] on div "Active BETTING TOTALI nosaldo GGRnb > 50 L2W Mode L" at bounding box center [233, 105] width 82 height 12
type input "Active BETTING TOTALI nosaldo GGRnb > 50 L2W Mode L"
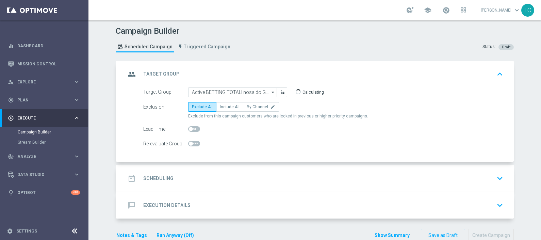
click at [291, 42] on div "Campaign Builder Scheduled Campaign Triggered Campaign Status: Draft" at bounding box center [315, 40] width 409 height 31
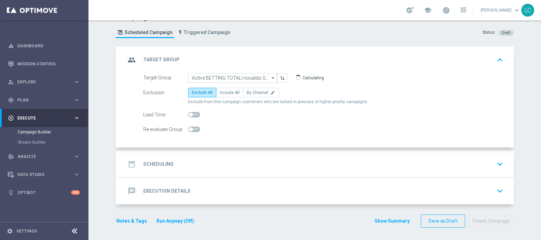
click at [265, 165] on div "date_range Scheduling keyboard_arrow_down" at bounding box center [316, 164] width 380 height 13
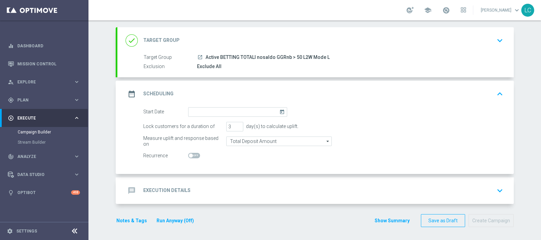
scroll to position [34, 0]
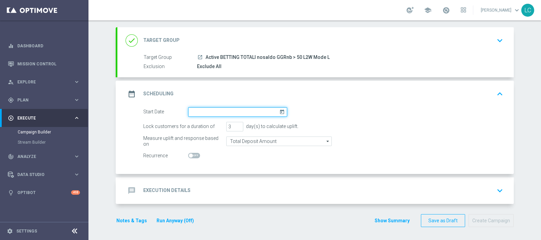
click at [204, 112] on input at bounding box center [237, 112] width 99 height 10
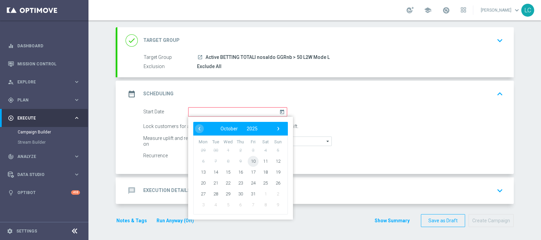
click at [251, 159] on span "10" at bounding box center [253, 161] width 11 height 11
type input "10 Oct 2025"
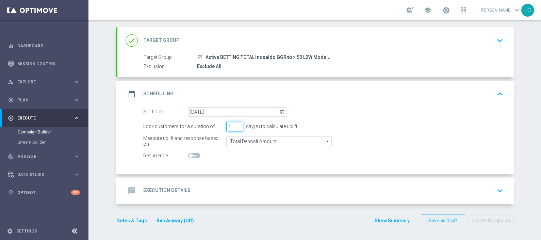
click at [237, 125] on input "4" at bounding box center [234, 127] width 17 height 10
type input "5"
click at [237, 125] on input "5" at bounding box center [234, 127] width 17 height 10
click at [496, 93] on icon "keyboard_arrow_up" at bounding box center [500, 94] width 10 height 10
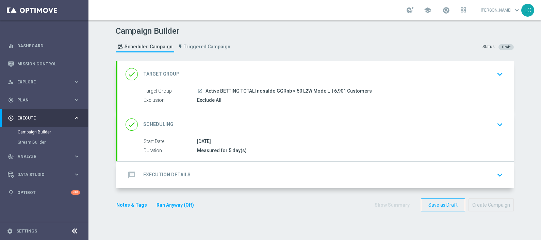
scroll to position [0, 0]
click at [446, 171] on div "message Execution Details keyboard_arrow_down" at bounding box center [316, 175] width 380 height 13
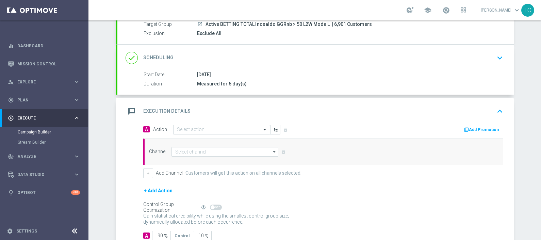
scroll to position [111, 0]
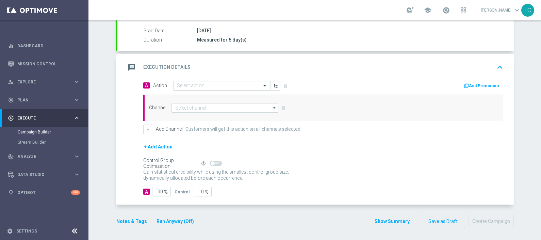
click at [204, 83] on input "text" at bounding box center [215, 86] width 76 height 6
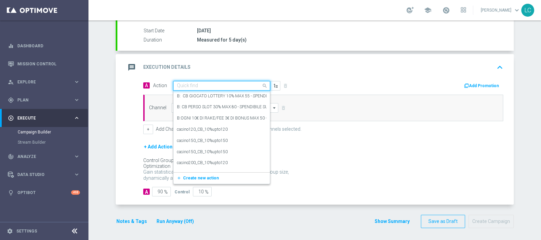
click at [189, 85] on input "text" at bounding box center [215, 86] width 76 height 6
paste input "Deposita almeno 15 per 2€ freebet, deposita almeno 25€ per 5€ freebet QEL 5"
type input "Deposita almeno 15 per 2€ freebet, deposita almeno 25€ per 5€ freebet QEL 5"
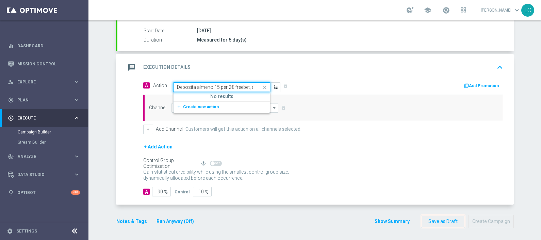
scroll to position [0, 86]
click at [186, 105] on span "Create new action" at bounding box center [201, 107] width 36 height 5
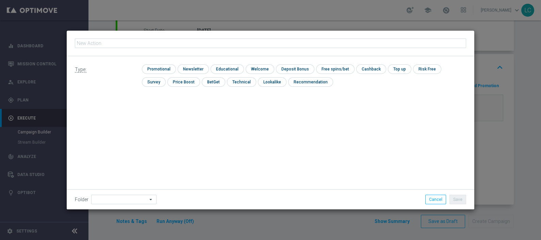
click at [158, 41] on input "text" at bounding box center [271, 43] width 392 height 10
type input "Deposita almeno 15 per 2€ freebet, deposita almeno 25€ per 5€ freebet QEL 5"
click at [153, 65] on input "checkbox" at bounding box center [158, 68] width 32 height 9
checkbox input "true"
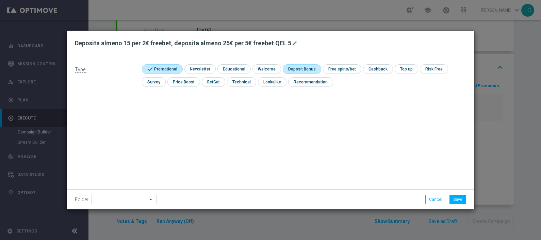
click at [303, 68] on input "checkbox" at bounding box center [301, 68] width 36 height 9
checkbox input "true"
click at [462, 201] on button "Save" at bounding box center [458, 200] width 17 height 10
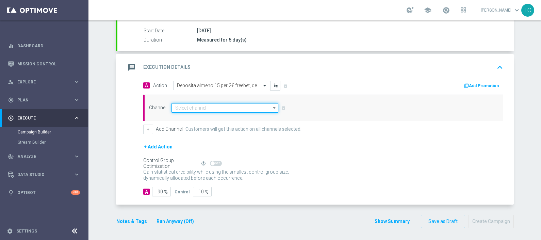
click at [220, 104] on input at bounding box center [225, 108] width 107 height 10
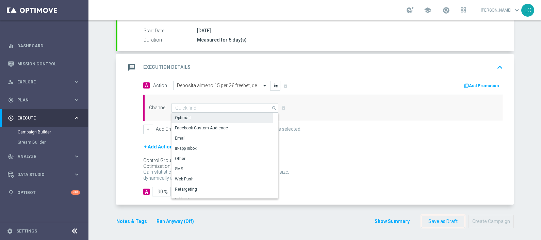
click at [219, 114] on div "Optimail" at bounding box center [222, 118] width 101 height 10
type input "Optimail"
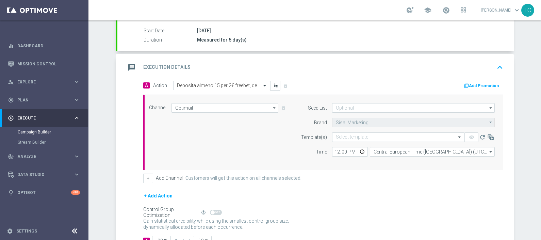
click at [342, 138] on input "text" at bounding box center [392, 137] width 112 height 6
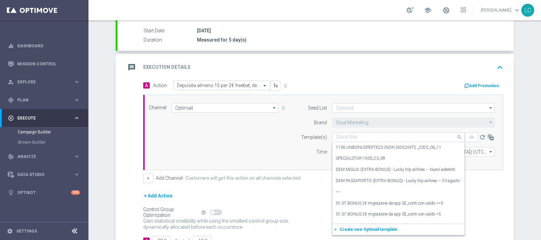
click at [344, 134] on input "text" at bounding box center [392, 137] width 112 height 6
paste input "SPORTDEPL1010"
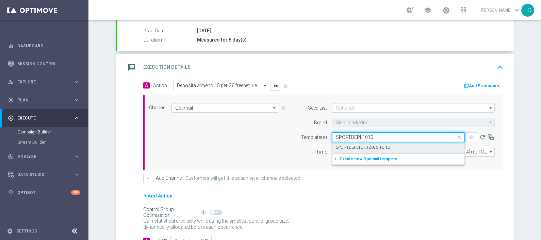
click at [348, 146] on label "SPORTDEPL1010-2025-10-10" at bounding box center [363, 148] width 54 height 6
type input "SPORTDEPL1010"
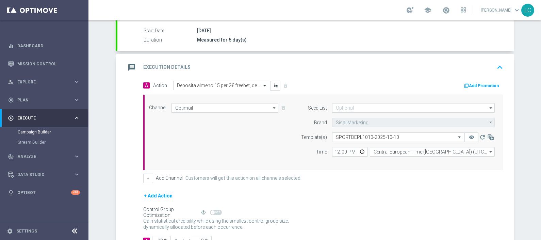
click at [472, 82] on button "Add Promotion" at bounding box center [483, 85] width 38 height 7
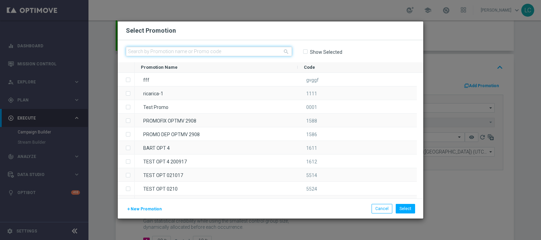
click at [198, 54] on input "text" at bounding box center [209, 52] width 166 height 10
paste input "SPORTDEPL1010"
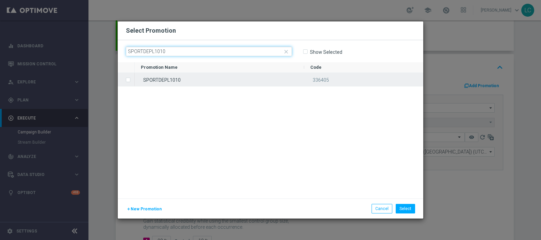
type input "SPORTDEPL1010"
click at [200, 78] on div "SPORTDEPL1010" at bounding box center [220, 79] width 170 height 13
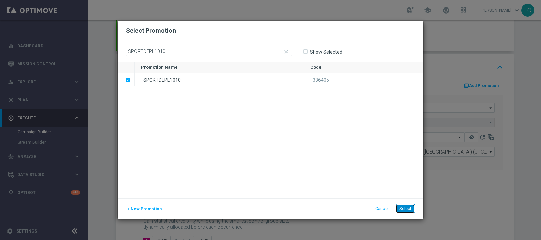
click at [410, 210] on button "Select" at bounding box center [405, 209] width 19 height 10
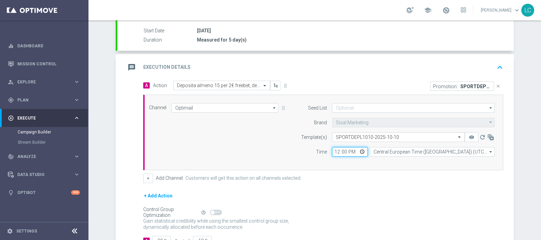
click at [333, 151] on input "12:00" at bounding box center [350, 152] width 36 height 10
type input "19:00"
click at [495, 64] on icon "keyboard_arrow_up" at bounding box center [500, 67] width 10 height 10
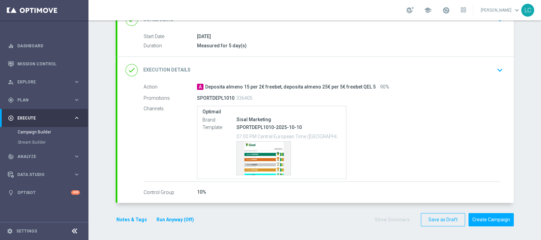
scroll to position [104, 0]
click at [123, 220] on button "Notes & Tags" at bounding box center [132, 221] width 32 height 9
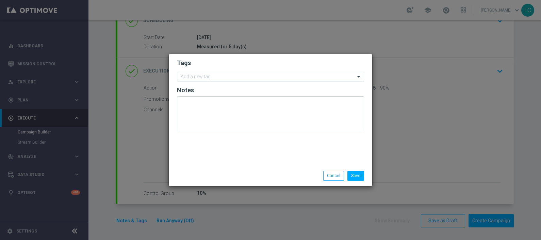
click at [203, 74] on input "text" at bounding box center [268, 77] width 175 height 6
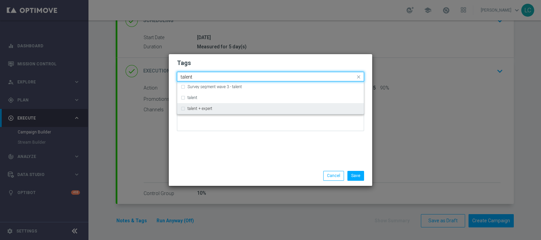
click at [209, 110] on label "talent + expert" at bounding box center [200, 109] width 25 height 4
type input "talent"
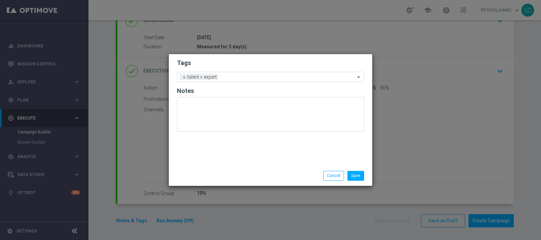
click at [237, 63] on h2 "Tags" at bounding box center [270, 63] width 187 height 8
click at [232, 77] on input "text" at bounding box center [288, 78] width 134 height 6
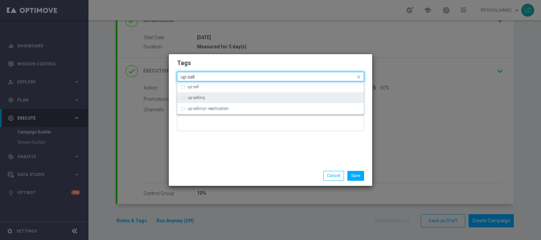
click at [237, 97] on div "up-selling" at bounding box center [274, 98] width 173 height 4
type input "up-sell"
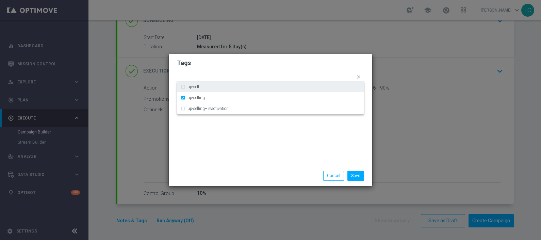
click at [250, 65] on h2 "Tags" at bounding box center [270, 63] width 187 height 8
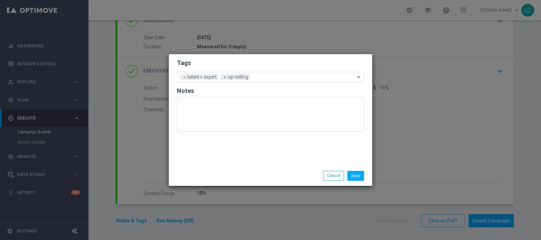
click at [265, 73] on div "Add a new tag × talent + expert × up-selling" at bounding box center [266, 77] width 178 height 10
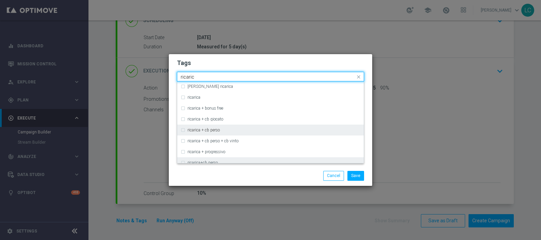
scroll to position [217, 0]
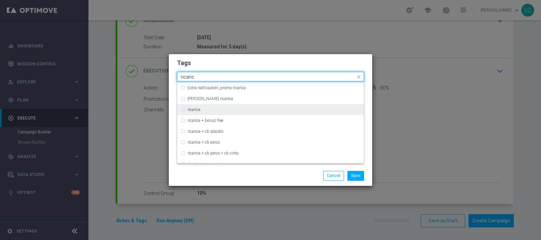
click at [208, 110] on div "ricarica" at bounding box center [274, 110] width 173 height 4
type input "ricaric"
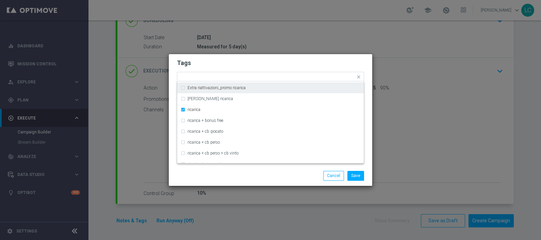
click at [270, 63] on h2 "Tags" at bounding box center [270, 63] width 187 height 8
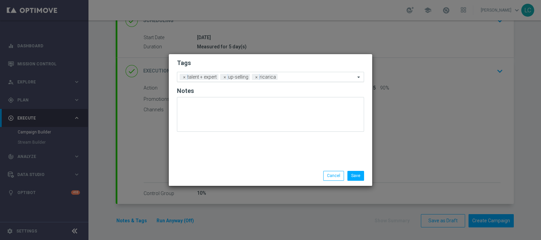
click at [290, 77] on input "text" at bounding box center [318, 78] width 75 height 6
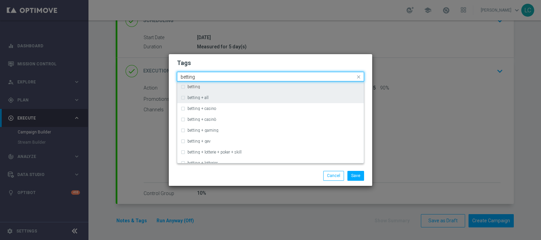
click at [266, 93] on div "betting betting + all betting + casino betting + casinò betting + gaming bettin…" at bounding box center [270, 122] width 187 height 82
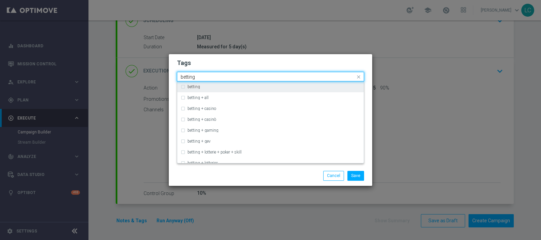
click at [262, 86] on div "betting" at bounding box center [274, 87] width 173 height 4
type input "betting"
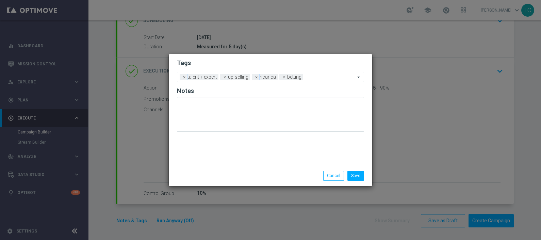
click at [291, 59] on h2 "Tags" at bounding box center [270, 63] width 187 height 8
click at [319, 78] on input "text" at bounding box center [330, 78] width 49 height 6
click at [324, 61] on h2 "Tags" at bounding box center [270, 63] width 187 height 8
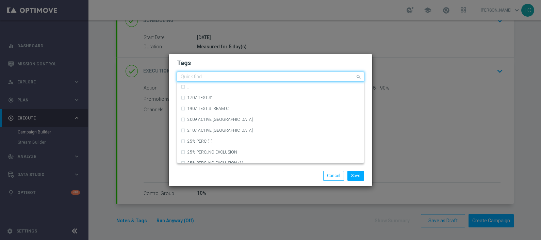
click at [325, 75] on input "text" at bounding box center [268, 77] width 175 height 6
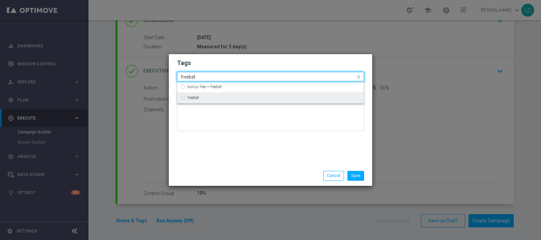
click at [289, 100] on div "freebet" at bounding box center [271, 97] width 180 height 11
type input "freebet"
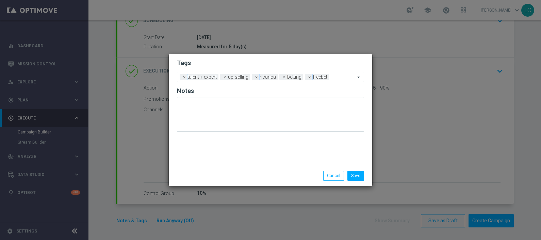
click at [340, 150] on div "Tags Add a new tag × talent + expert × up-selling × ricarica × betting × freebe…" at bounding box center [271, 110] width 204 height 112
click at [359, 174] on button "Save" at bounding box center [356, 176] width 17 height 10
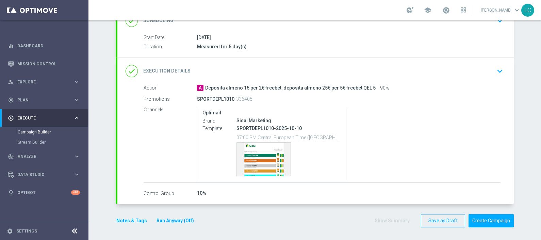
click at [125, 219] on button "Notes & Tags" at bounding box center [132, 221] width 32 height 9
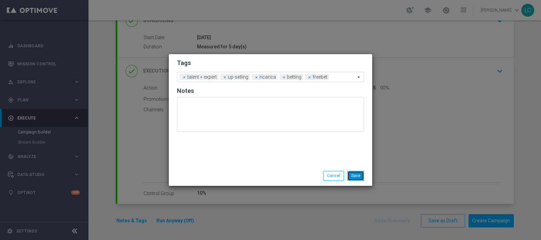
click at [355, 178] on button "Save" at bounding box center [356, 176] width 17 height 10
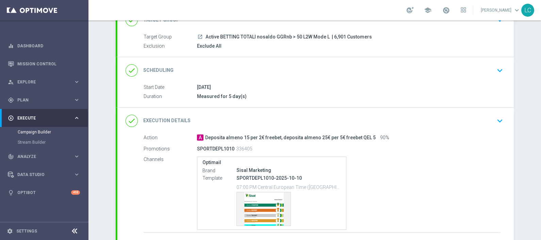
scroll to position [0, 0]
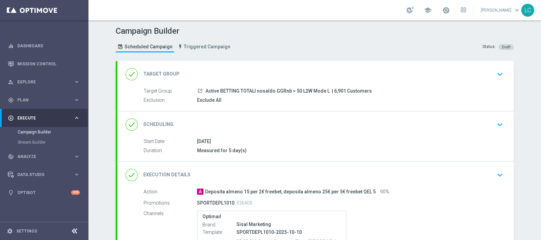
click at [501, 124] on icon "keyboard_arrow_down" at bounding box center [500, 125] width 10 height 10
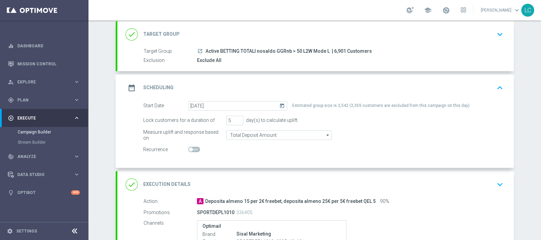
scroll to position [26, 0]
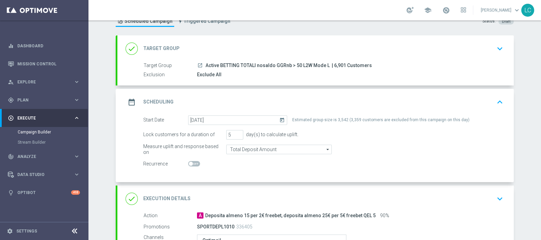
click at [398, 49] on div "done Target Group keyboard_arrow_down" at bounding box center [316, 48] width 380 height 13
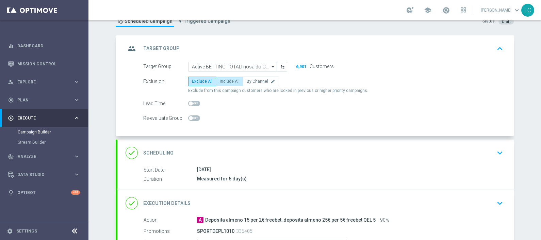
click at [229, 82] on span "Include All" at bounding box center [230, 81] width 20 height 5
click at [224, 82] on input "Include All" at bounding box center [222, 82] width 4 height 4
radio input "true"
click at [388, 42] on div "group Target Group keyboard_arrow_up" at bounding box center [316, 48] width 380 height 13
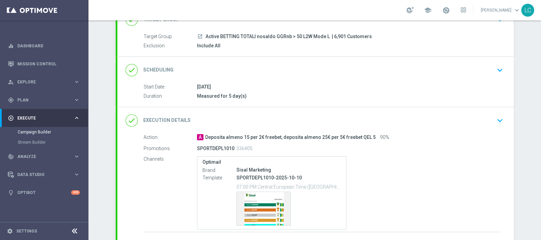
scroll to position [68, 0]
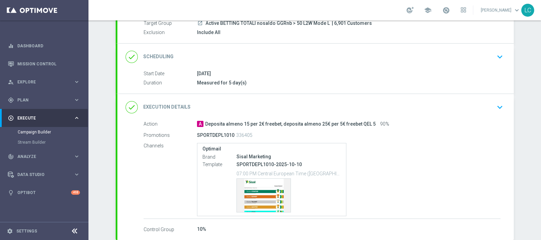
click at [380, 61] on div "done Scheduling keyboard_arrow_down" at bounding box center [316, 56] width 380 height 13
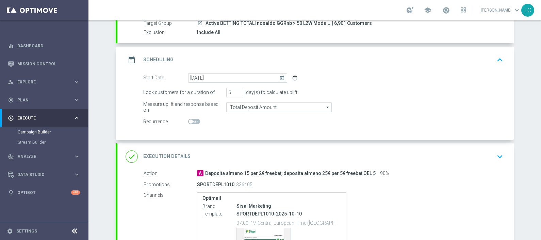
click at [488, 58] on div "date_range Scheduling keyboard_arrow_up" at bounding box center [316, 59] width 380 height 13
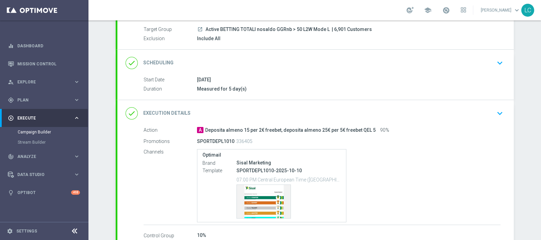
scroll to position [104, 0]
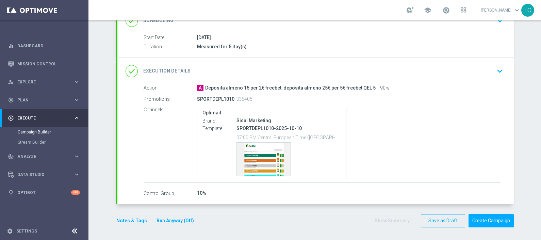
click at [444, 5] on link at bounding box center [446, 10] width 9 height 11
click at [444, 5] on link "Last available data: 9 Oct 2025 Batch process completed successfully check_circ…" at bounding box center [446, 10] width 9 height 11
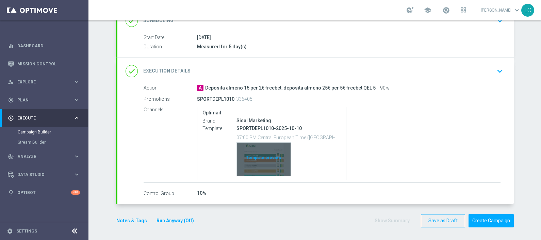
click at [264, 147] on div "Template preview" at bounding box center [264, 159] width 54 height 33
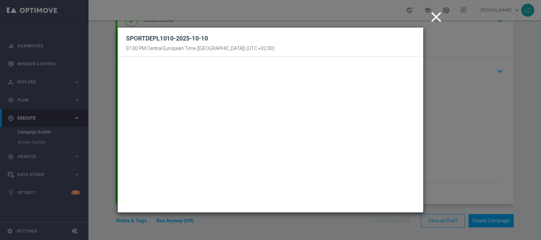
click at [436, 15] on icon "close" at bounding box center [436, 17] width 17 height 17
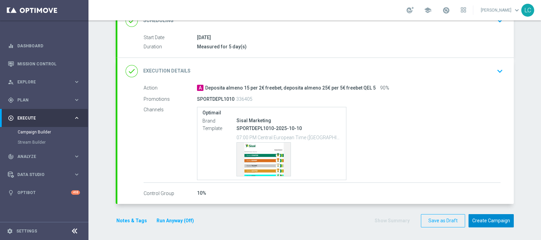
click at [491, 221] on button "Create Campaign" at bounding box center [491, 220] width 45 height 13
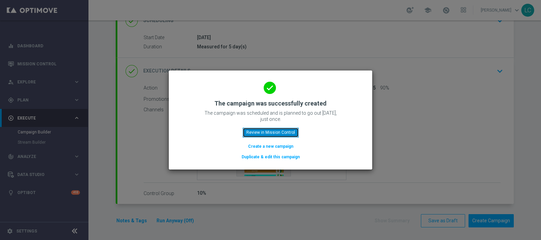
click at [274, 128] on button "Review in Mission Control" at bounding box center [271, 133] width 56 height 10
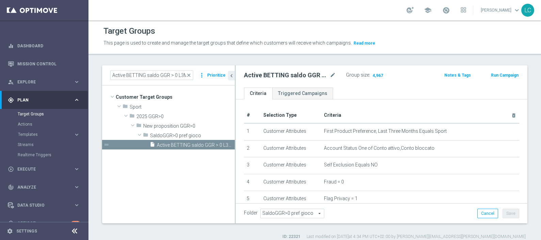
scroll to position [209, 0]
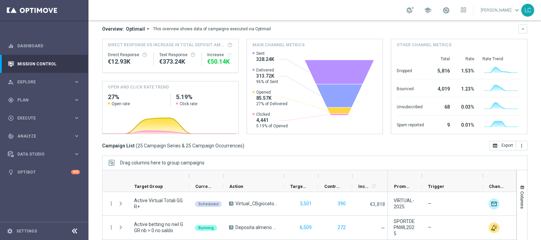
scroll to position [114, 0]
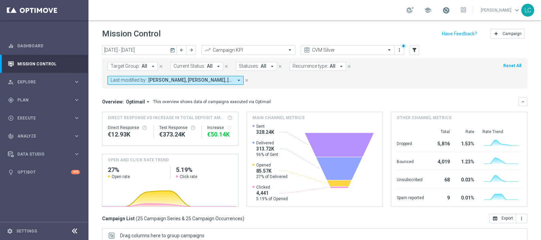
click at [444, 9] on span at bounding box center [446, 9] width 7 height 7
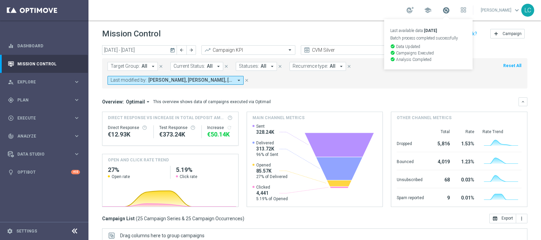
click at [444, 9] on span at bounding box center [446, 9] width 7 height 7
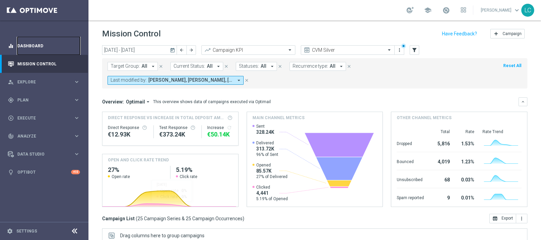
click at [31, 48] on link "Dashboard" at bounding box center [48, 46] width 63 height 18
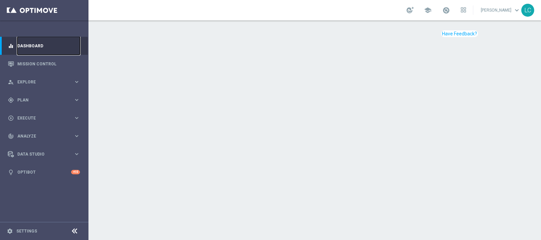
click at [31, 48] on link "Dashboard" at bounding box center [48, 46] width 63 height 18
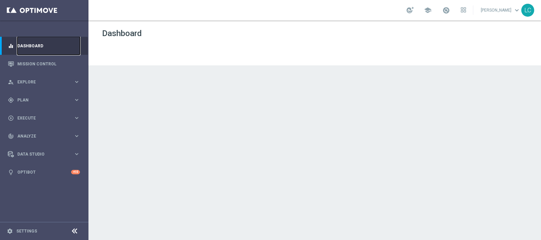
click at [31, 48] on link "Dashboard" at bounding box center [48, 46] width 63 height 18
